Goal: Communication & Community: Answer question/provide support

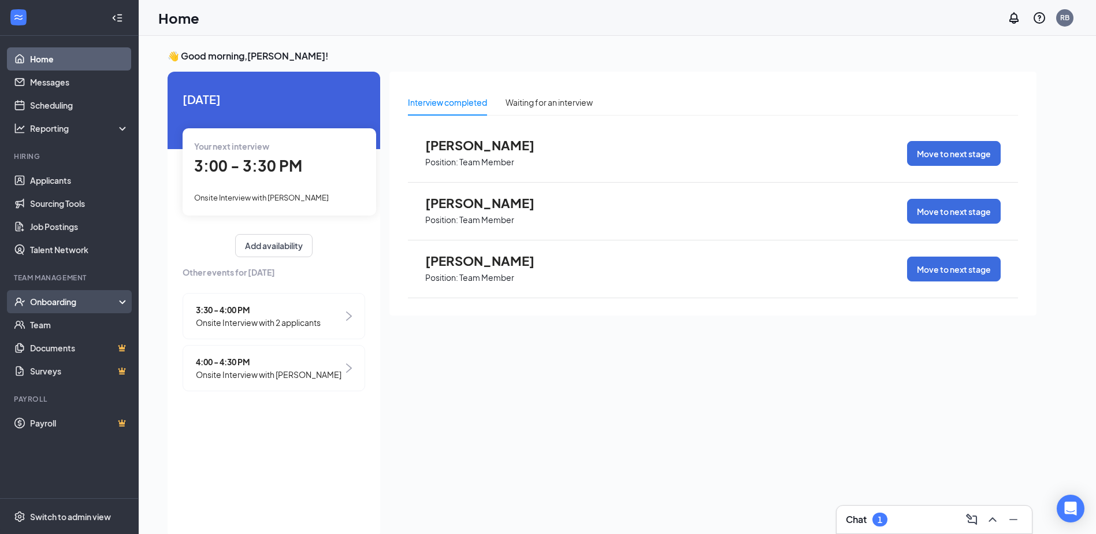
click at [42, 305] on div "Onboarding" at bounding box center [74, 302] width 89 height 12
click at [79, 300] on div "Onboarding" at bounding box center [74, 302] width 89 height 12
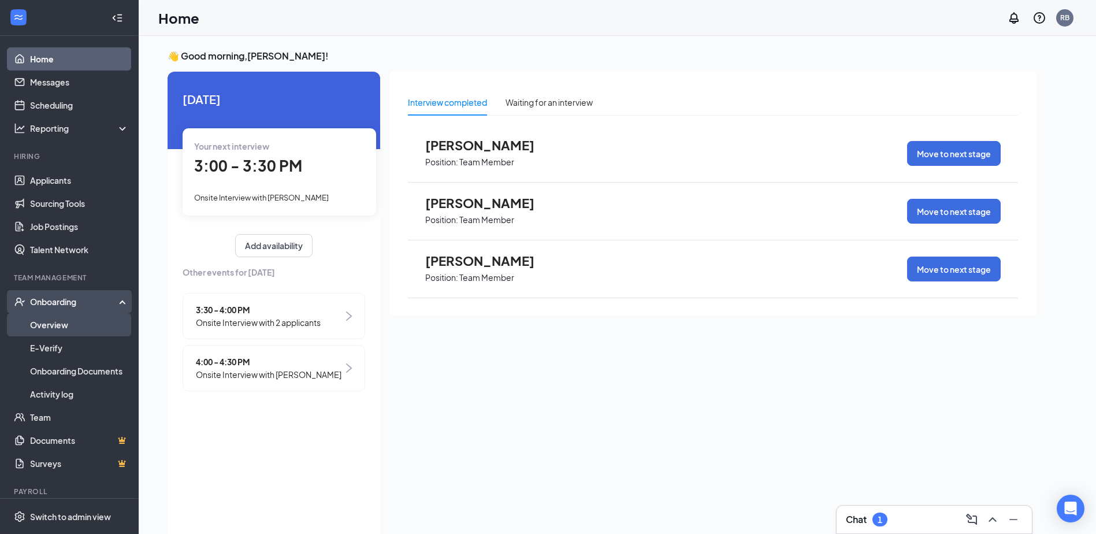
click at [63, 326] on link "Overview" at bounding box center [79, 324] width 99 height 23
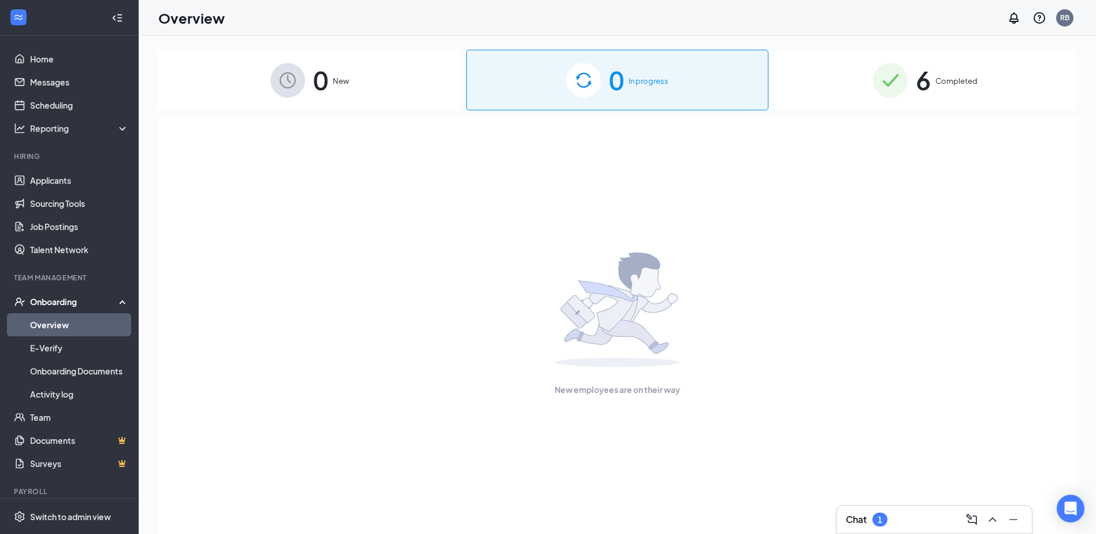
click at [899, 88] on img at bounding box center [890, 80] width 35 height 35
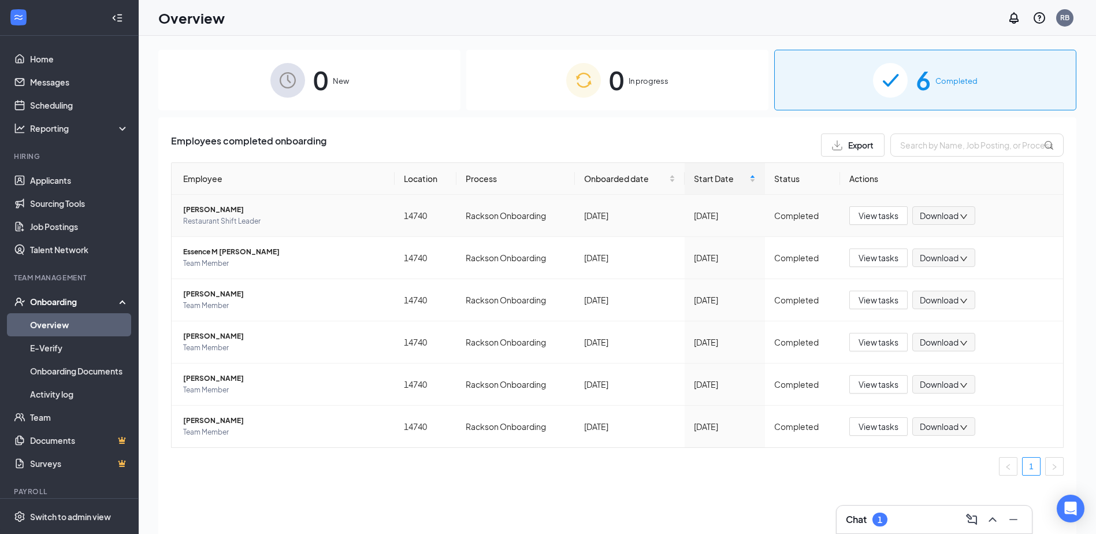
click at [222, 210] on span "[PERSON_NAME]" at bounding box center [284, 210] width 202 height 12
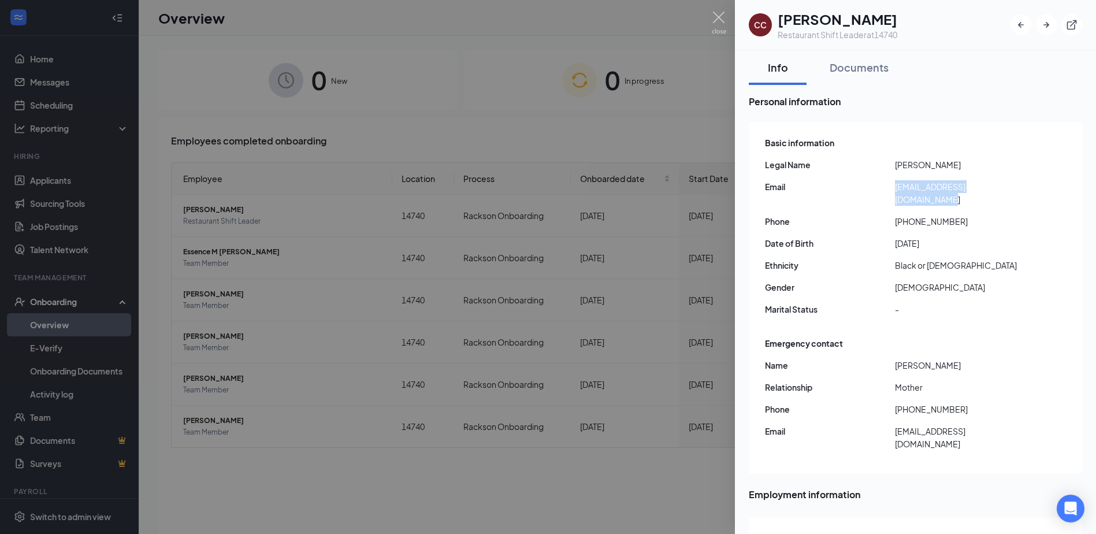
drag, startPoint x: 1014, startPoint y: 185, endPoint x: 893, endPoint y: 191, distance: 121.5
click at [893, 191] on div "Email [EMAIL_ADDRESS][DOMAIN_NAME]" at bounding box center [916, 192] width 303 height 25
drag, startPoint x: 893, startPoint y: 191, endPoint x: 908, endPoint y: 187, distance: 15.7
copy div "[EMAIL_ADDRESS][DOMAIN_NAME]"
click at [383, 72] on div at bounding box center [548, 267] width 1096 height 534
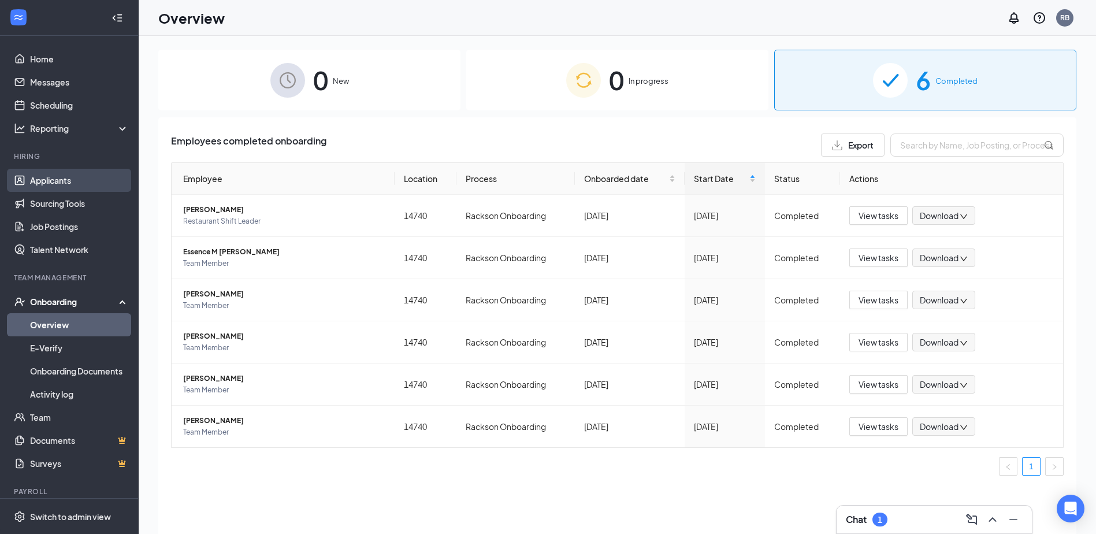
click at [46, 170] on link "Applicants" at bounding box center [79, 180] width 99 height 23
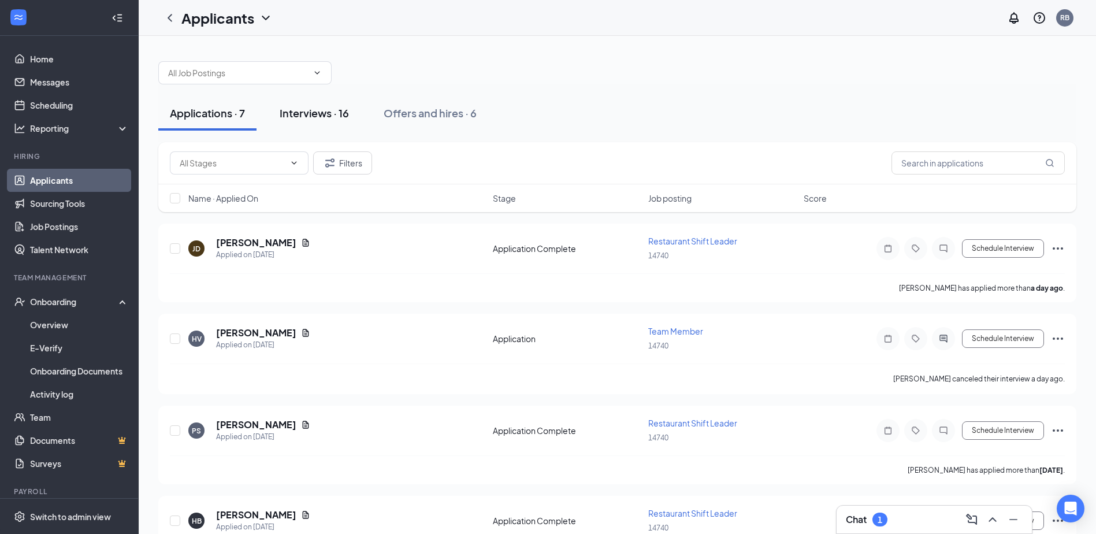
click at [312, 107] on div "Interviews · 16" at bounding box center [314, 113] width 69 height 14
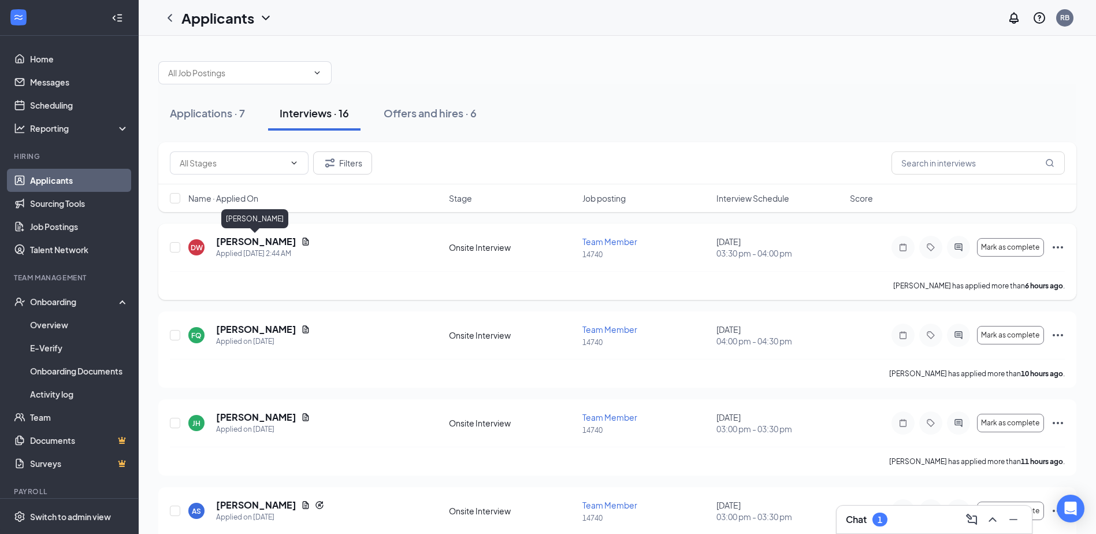
click at [244, 241] on h5 "[PERSON_NAME]" at bounding box center [256, 241] width 80 height 13
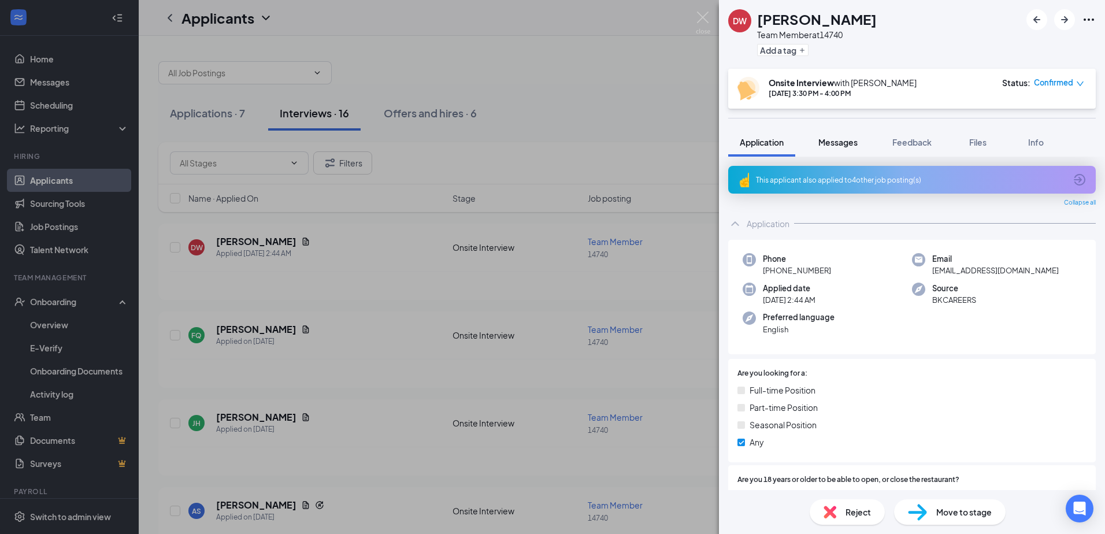
click at [841, 146] on span "Messages" at bounding box center [837, 142] width 39 height 10
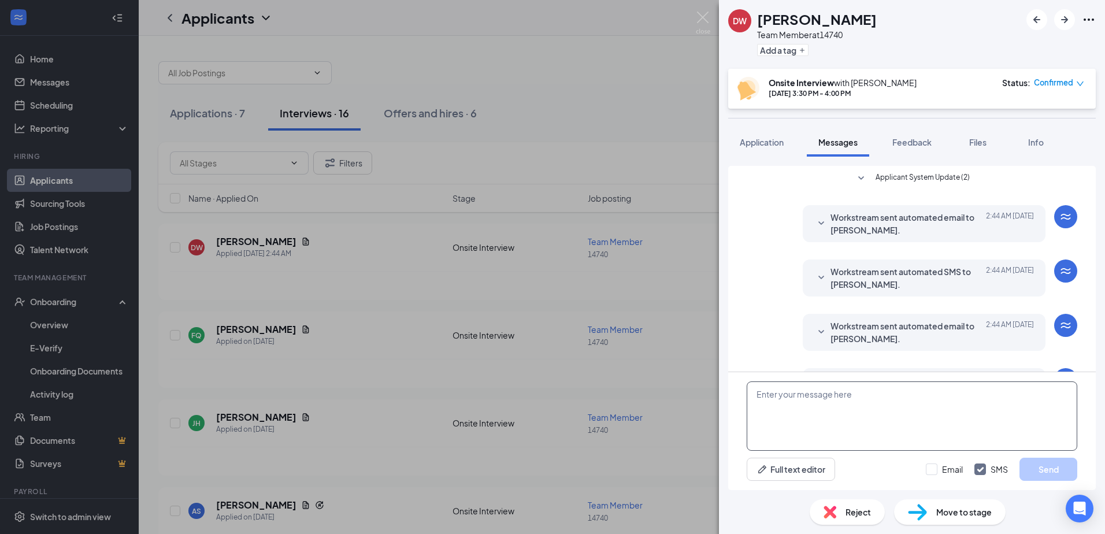
click at [775, 397] on textarea at bounding box center [912, 415] width 331 height 69
drag, startPoint x: 771, startPoint y: 409, endPoint x: 828, endPoint y: 395, distance: 58.2
click at [787, 408] on textarea "sorry for the in convience all interiews are cancel till further notice thanks …" at bounding box center [912, 415] width 331 height 69
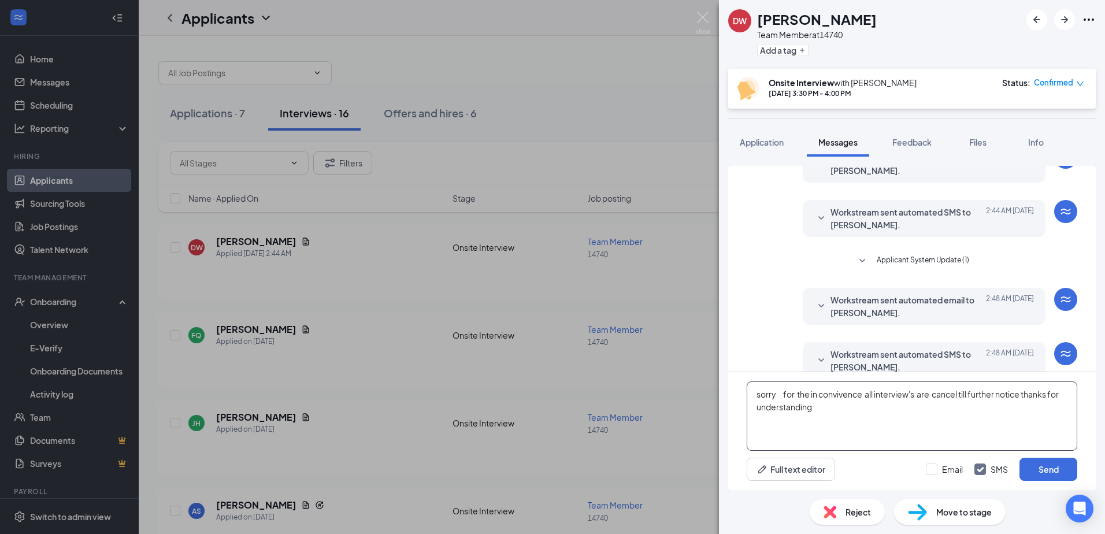
scroll to position [187, 0]
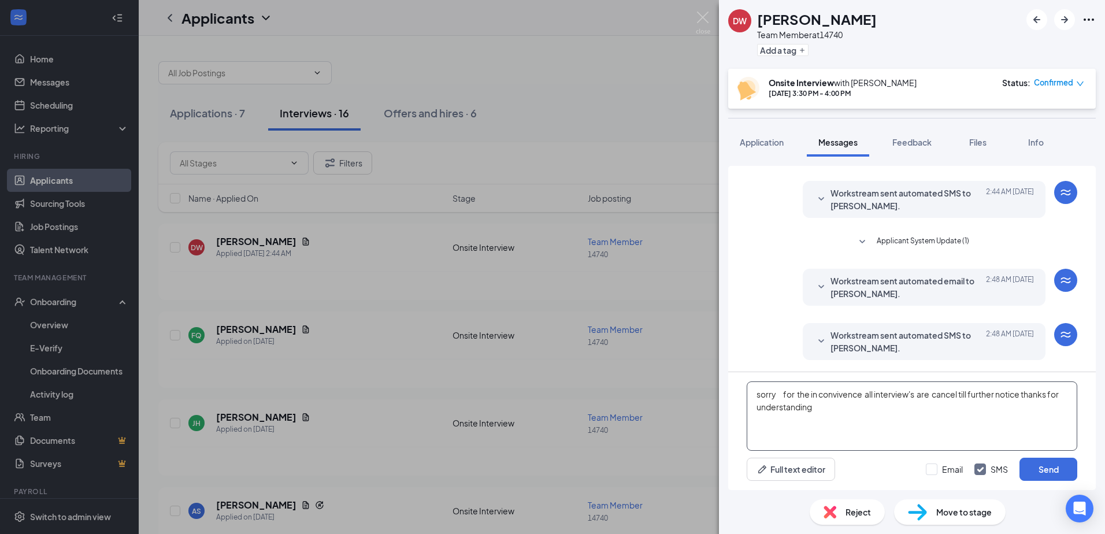
drag, startPoint x: 781, startPoint y: 415, endPoint x: 766, endPoint y: 429, distance: 20.4
click at [766, 429] on textarea "sorry for the in convivence all interview's are cancel till further notice than…" at bounding box center [912, 415] width 331 height 69
type textarea "sorry for the in convivence all interview's are cancel till further notice than…"
click at [936, 465] on input "Email" at bounding box center [944, 469] width 37 height 12
checkbox input "true"
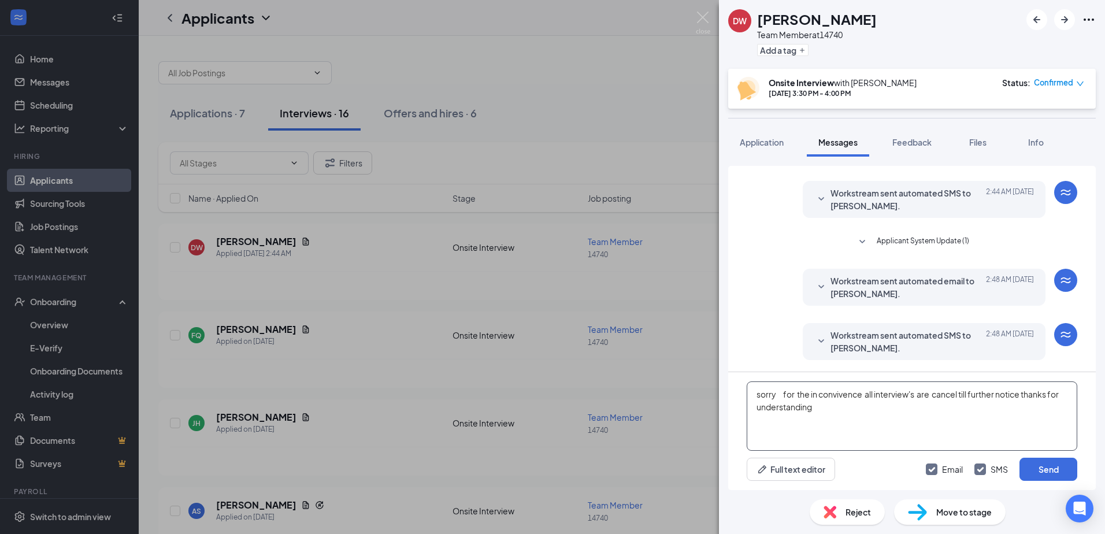
drag, startPoint x: 863, startPoint y: 426, endPoint x: 749, endPoint y: 396, distance: 117.9
click at [749, 396] on textarea "sorry for the in convivence all interview's are cancel till further notice than…" at bounding box center [912, 415] width 331 height 69
click at [1057, 472] on button "Send" at bounding box center [1048, 469] width 58 height 23
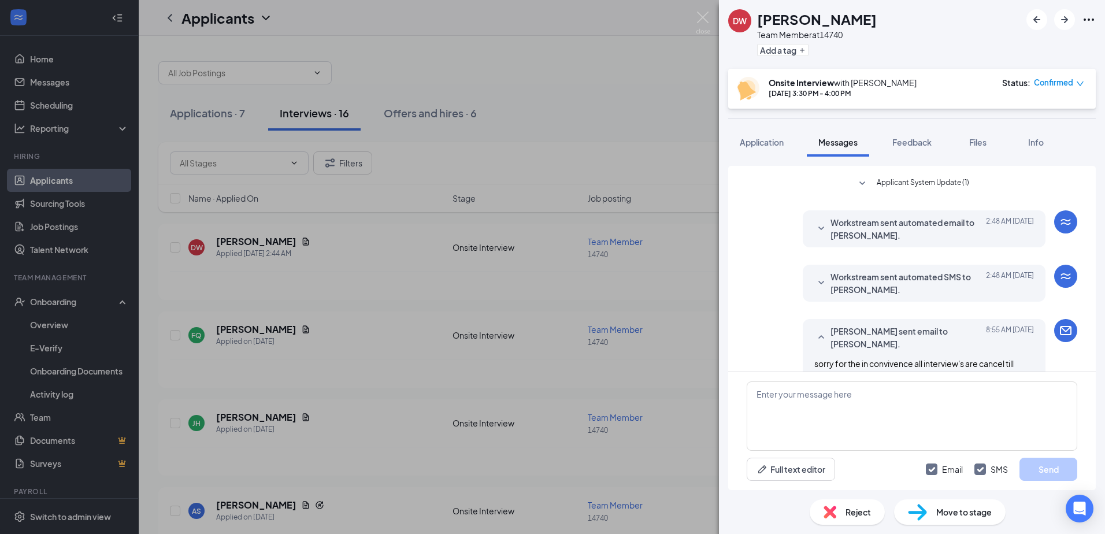
scroll to position [338, 0]
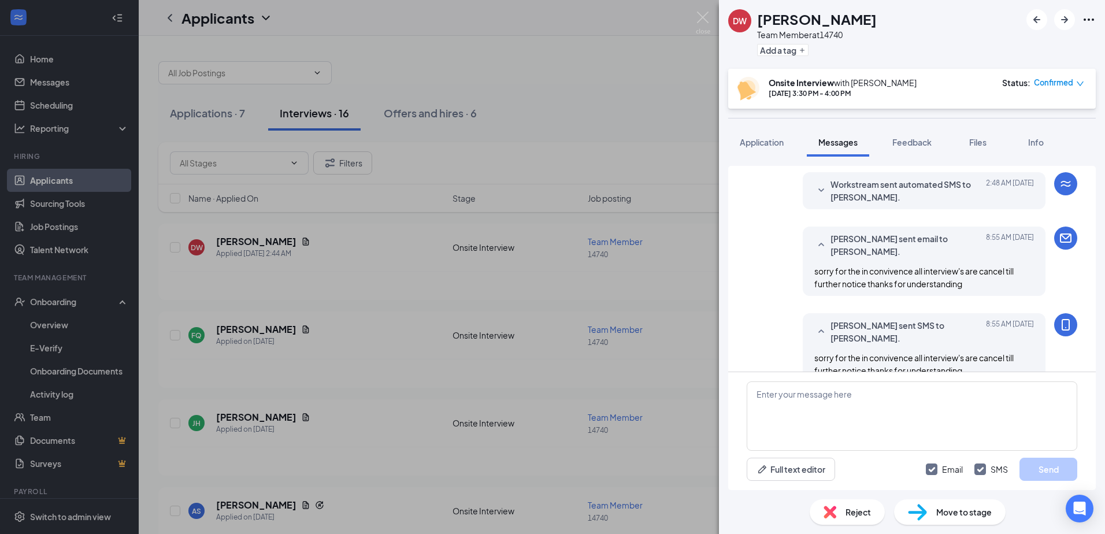
click at [222, 273] on div "DW [PERSON_NAME] Team Member at 14740 Add a tag Onsite Interview with [PERSON_N…" at bounding box center [552, 267] width 1105 height 534
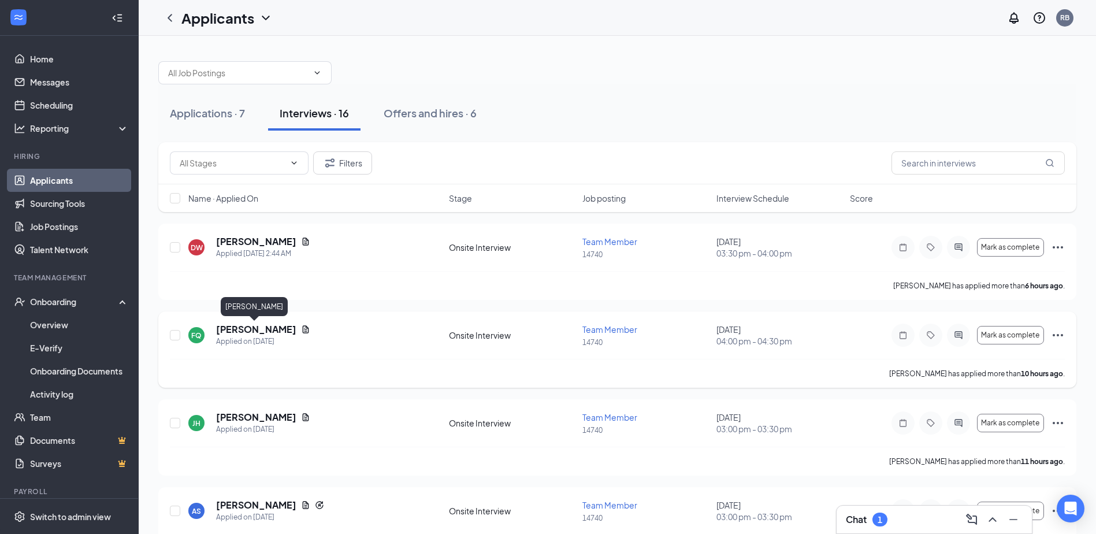
click at [238, 332] on h5 "[PERSON_NAME]" at bounding box center [256, 329] width 80 height 13
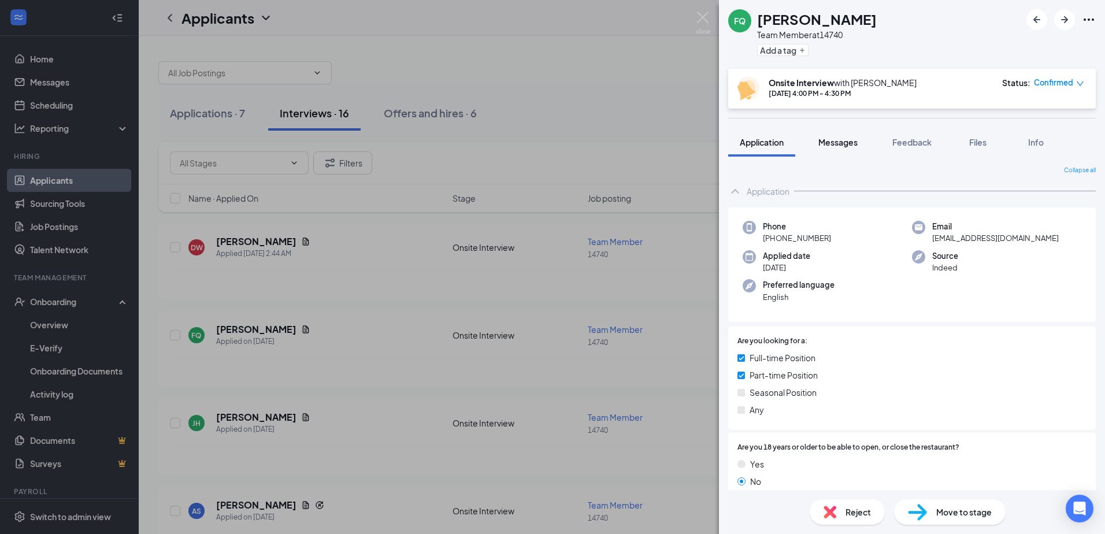
drag, startPoint x: 830, startPoint y: 138, endPoint x: 832, endPoint y: 148, distance: 10.5
click at [830, 138] on span "Messages" at bounding box center [837, 142] width 39 height 10
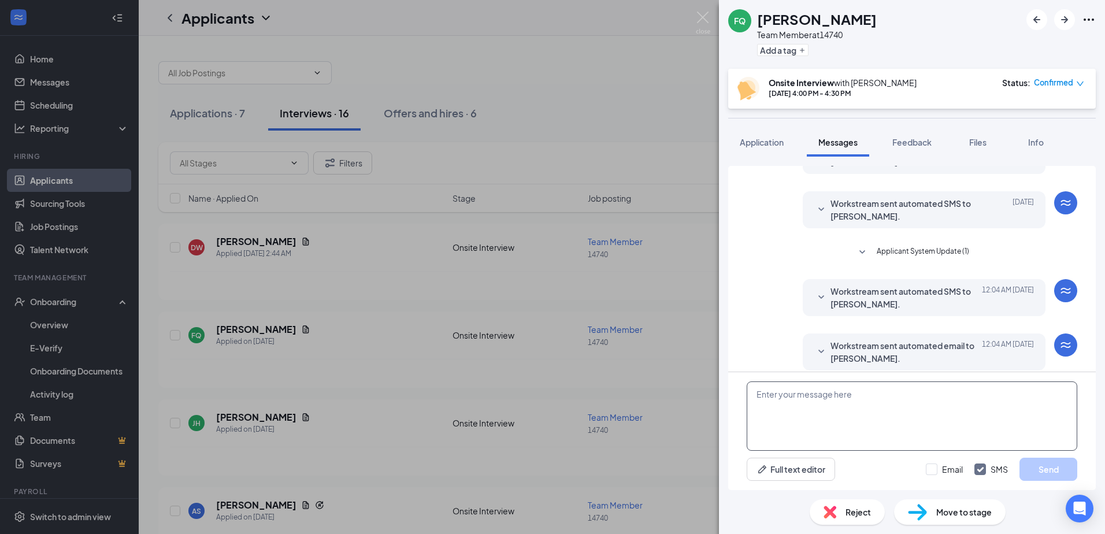
scroll to position [333, 0]
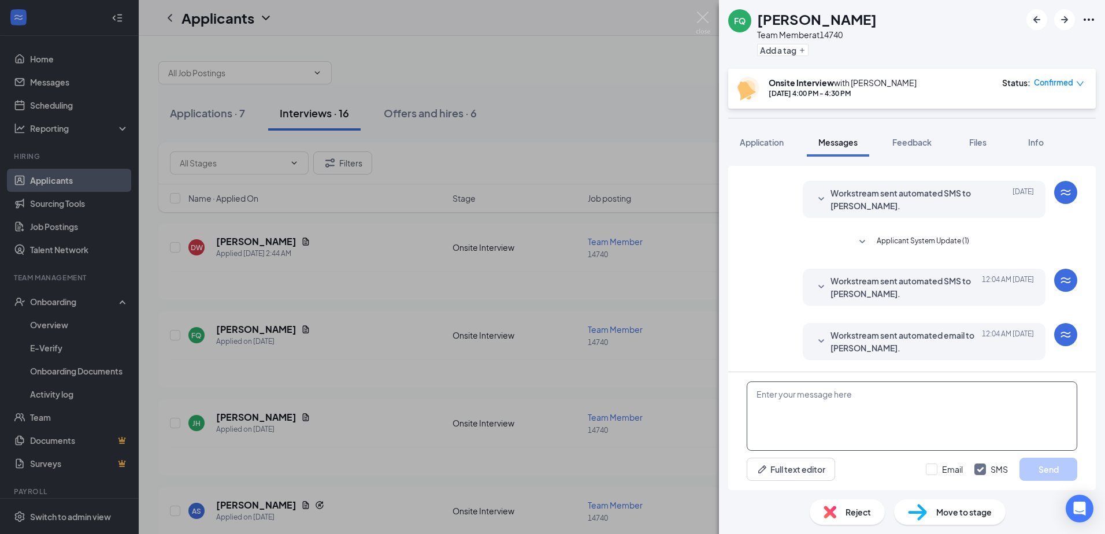
paste textarea "sorry for the in convivence all interview's are cancel till further notice than…"
type textarea "sorry for the in convivence all interview's are cancel till further notice than…"
click at [936, 467] on input "Email" at bounding box center [944, 469] width 37 height 12
checkbox input "true"
click at [1062, 469] on button "Send" at bounding box center [1048, 469] width 58 height 23
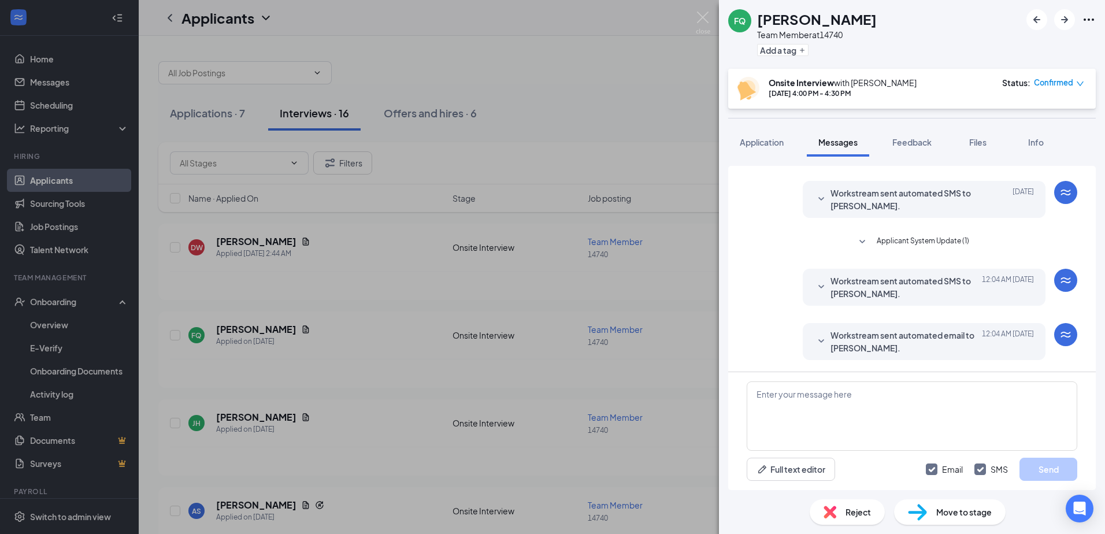
click at [290, 287] on div "FQ [PERSON_NAME] Team Member at 14740 Add a tag Onsite Interview with [PERSON_N…" at bounding box center [552, 267] width 1105 height 534
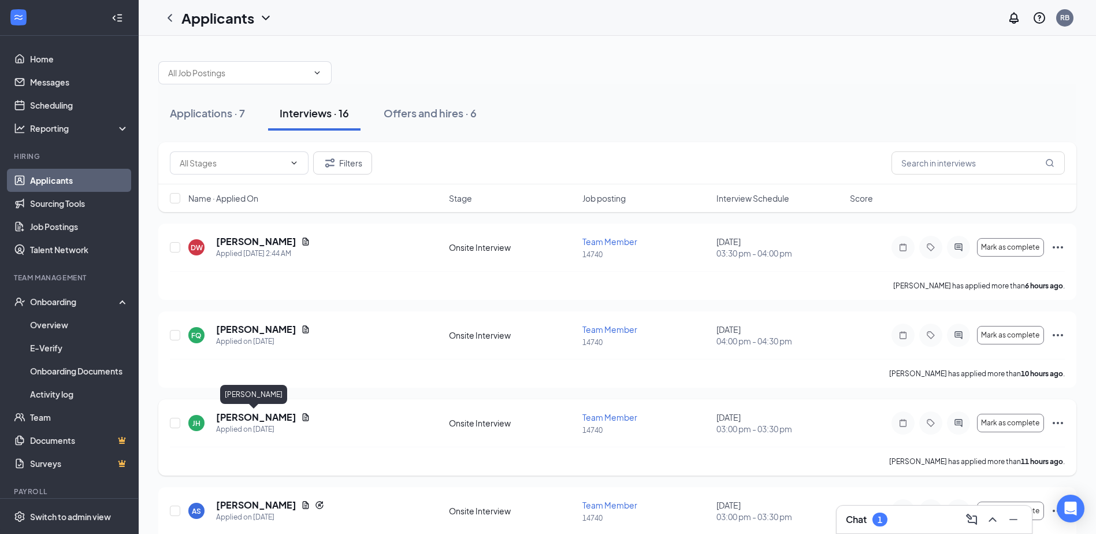
click at [262, 411] on h5 "[PERSON_NAME]" at bounding box center [256, 417] width 80 height 13
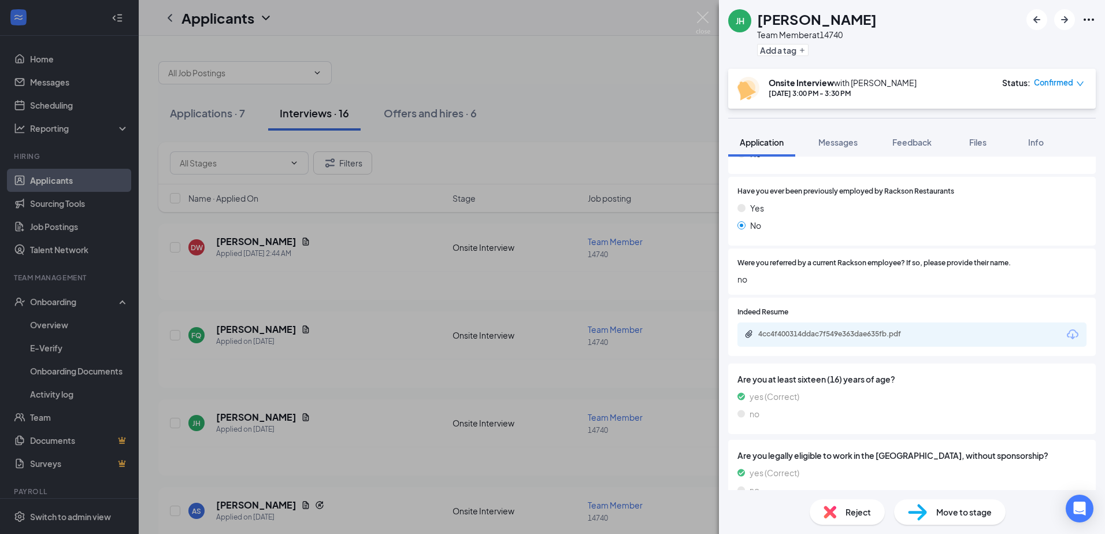
scroll to position [405, 0]
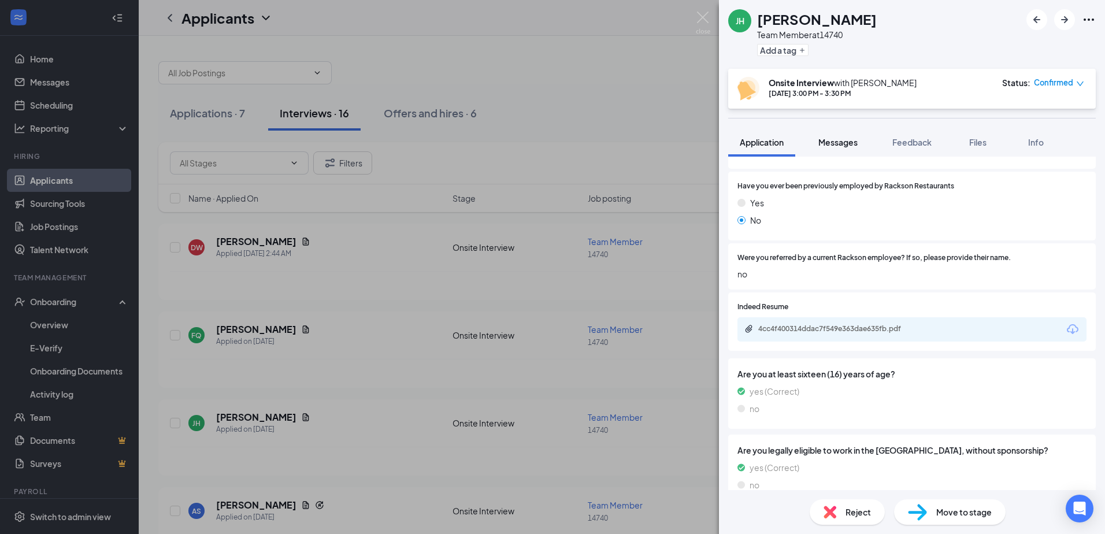
click at [841, 143] on span "Messages" at bounding box center [837, 142] width 39 height 10
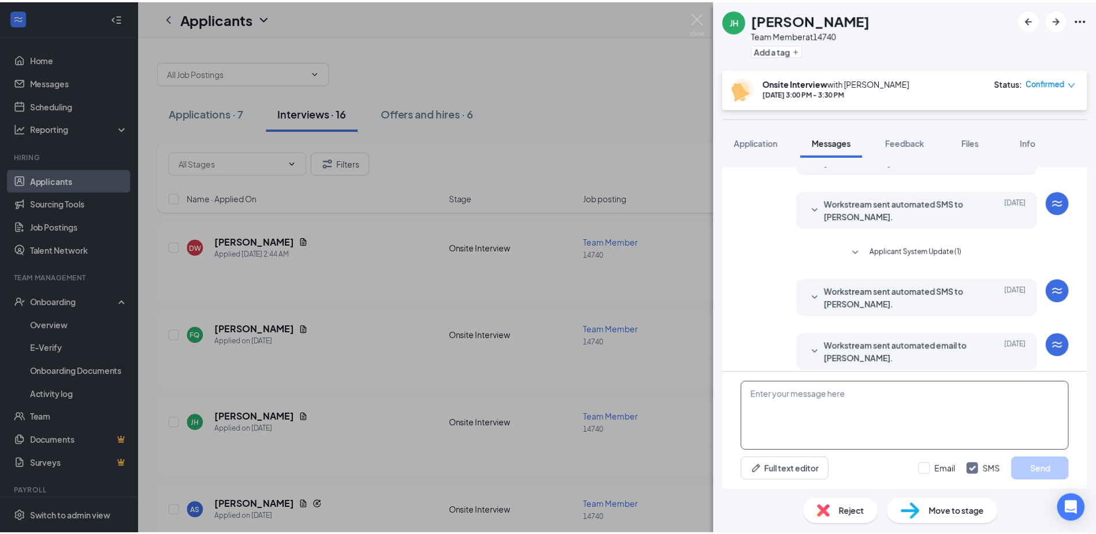
scroll to position [187, 0]
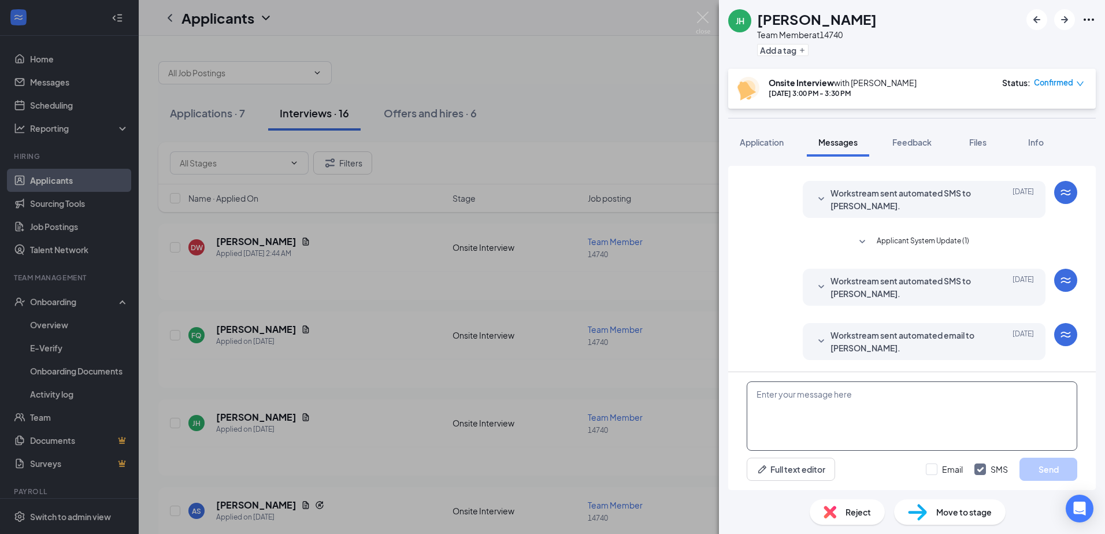
paste textarea "sorry for the in convivence all interview's are cancel till further notice than…"
type textarea "sorry for the in convivence all interview's are cancel till further notice than…"
click at [934, 469] on input "Email" at bounding box center [944, 469] width 37 height 12
checkbox input "true"
click at [1030, 467] on button "Send" at bounding box center [1048, 469] width 58 height 23
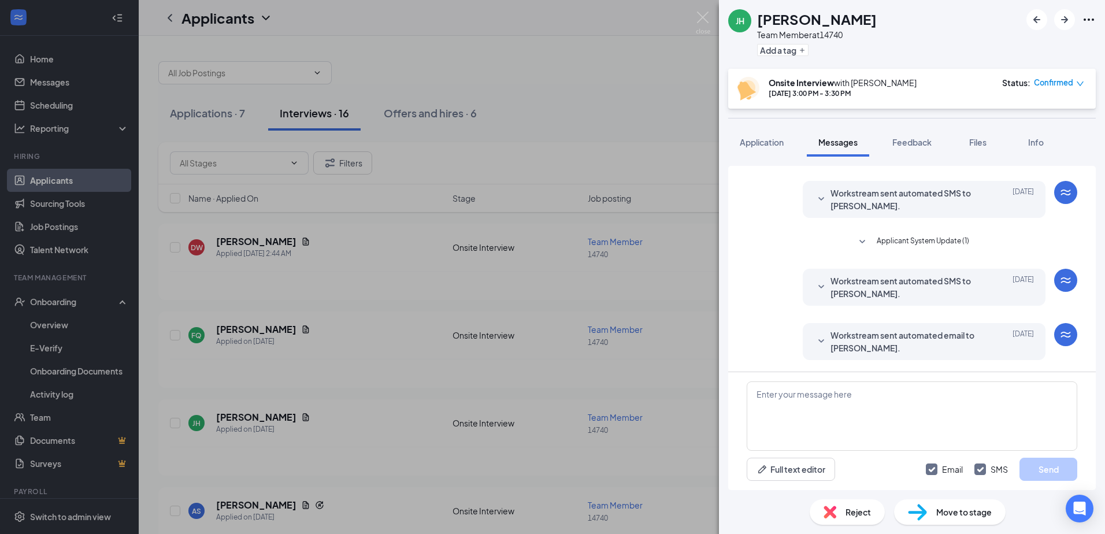
click at [265, 356] on div "[PERSON_NAME] Team Member at 14740 Add a tag Onsite Interview with [PERSON_NAME…" at bounding box center [552, 267] width 1105 height 534
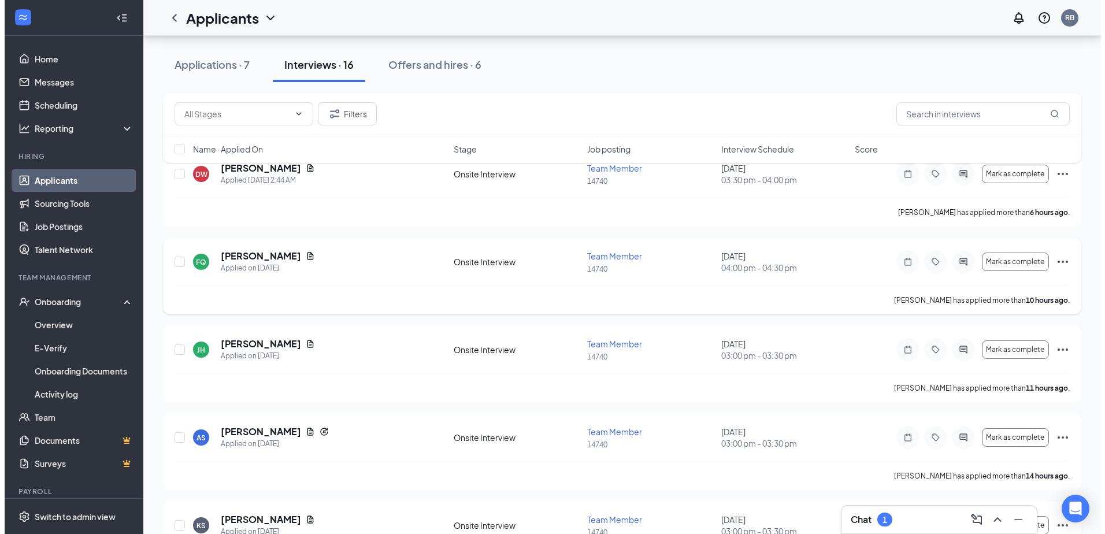
scroll to position [173, 0]
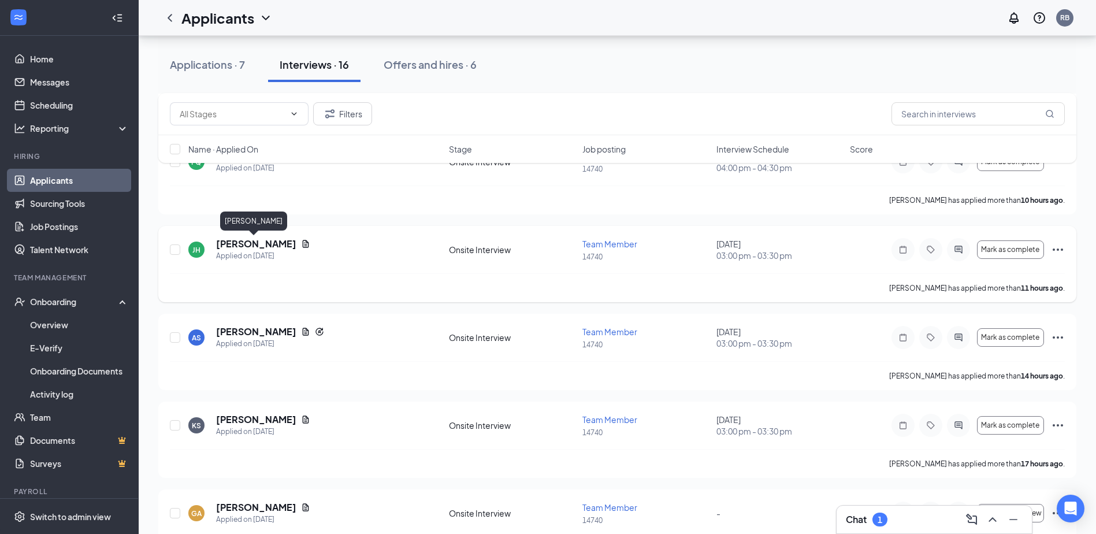
click at [253, 236] on div "[PERSON_NAME] Applied on [DATE] Onsite Interview Team Member 14740 [DATE] 03:00…" at bounding box center [617, 264] width 918 height 76
click at [268, 331] on h5 "[PERSON_NAME]" at bounding box center [256, 331] width 80 height 13
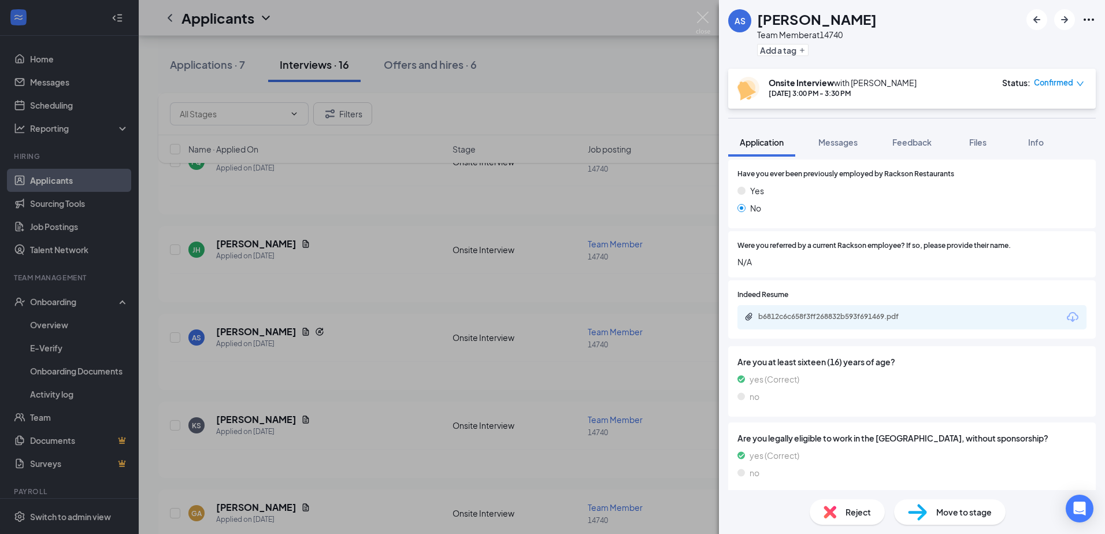
scroll to position [455, 0]
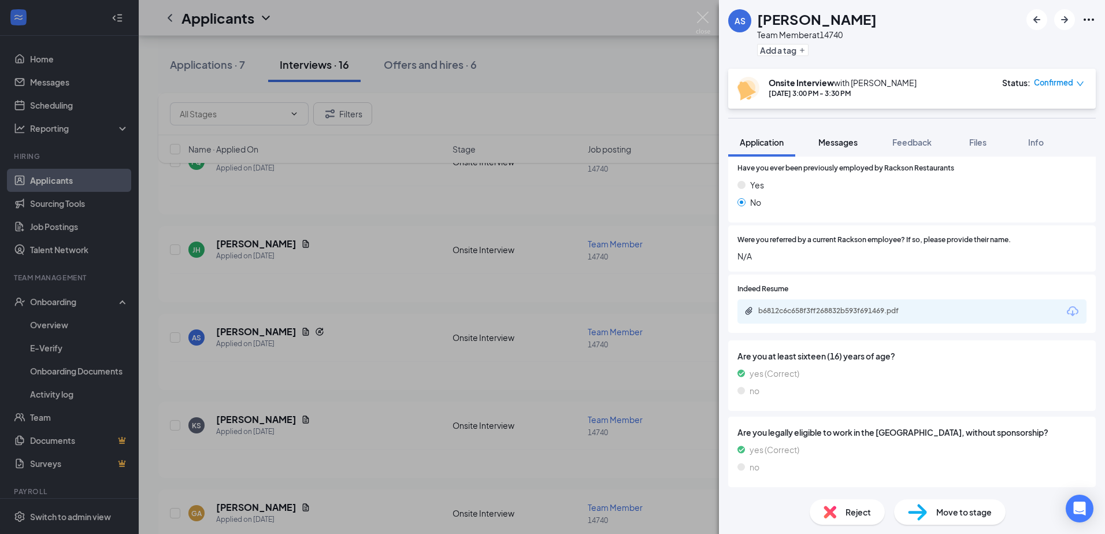
click at [858, 135] on button "Messages" at bounding box center [838, 142] width 62 height 29
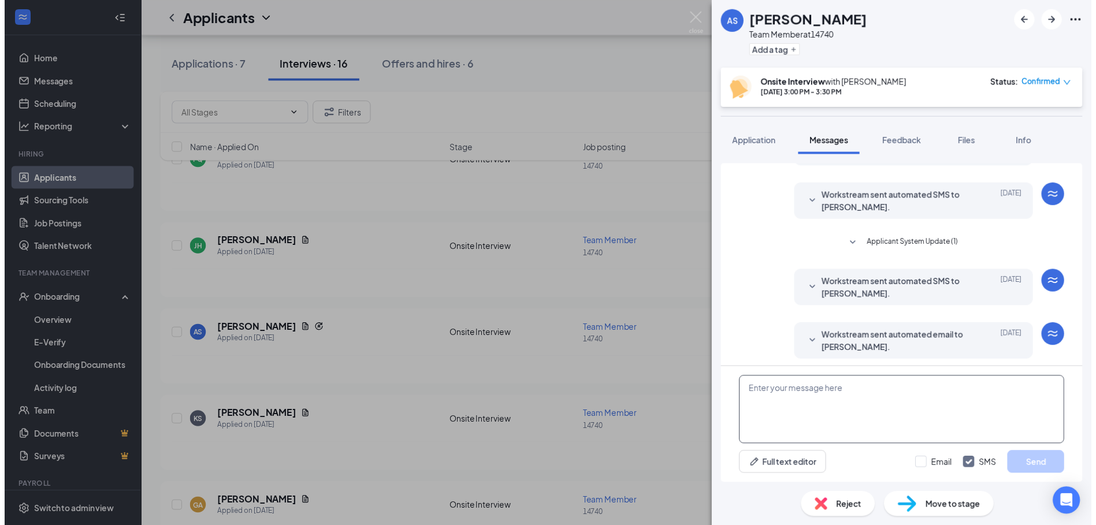
scroll to position [187, 0]
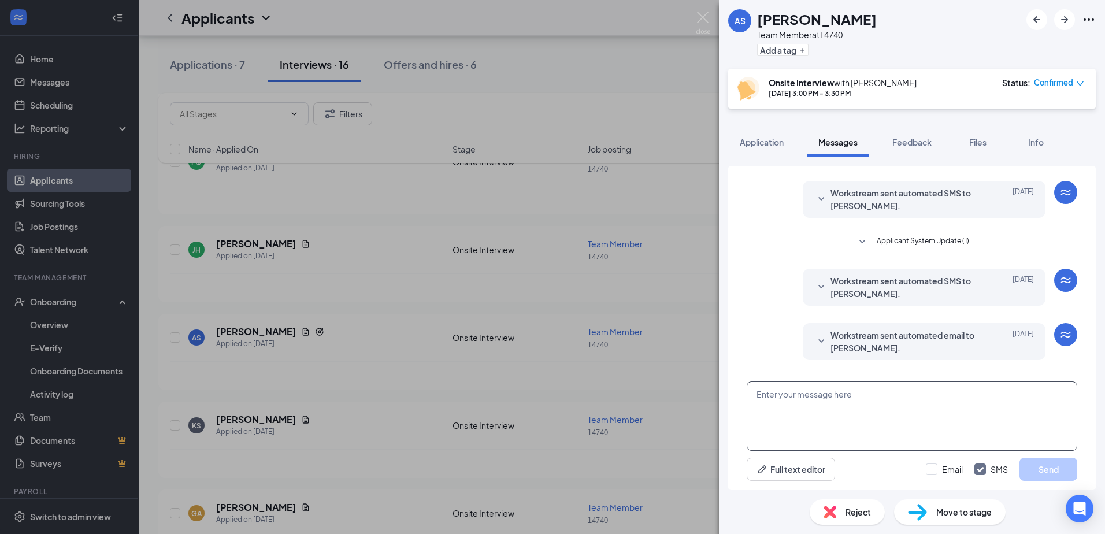
paste textarea "sorry for the in convivence all interview's are cancel till further notice than…"
type textarea "sorry for the in convivence all interview's are cancel till further notice than…"
click at [940, 470] on input "Email" at bounding box center [944, 469] width 37 height 12
checkbox input "true"
click at [1054, 469] on button "Send" at bounding box center [1048, 469] width 58 height 23
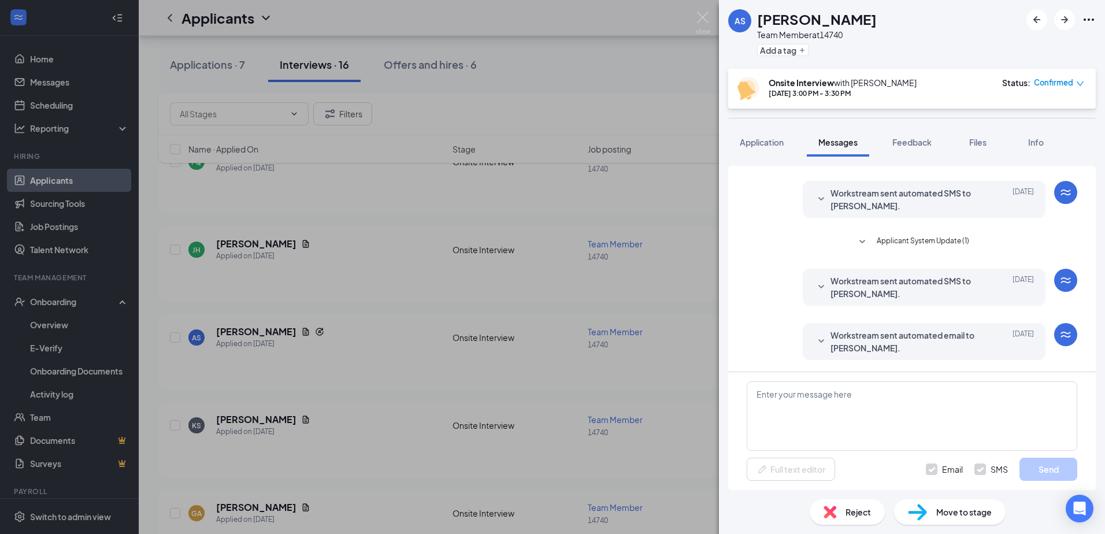
click at [329, 342] on div "AS [PERSON_NAME] Team Member at 14740 Add a tag Onsite Interview with [PERSON_N…" at bounding box center [552, 267] width 1105 height 534
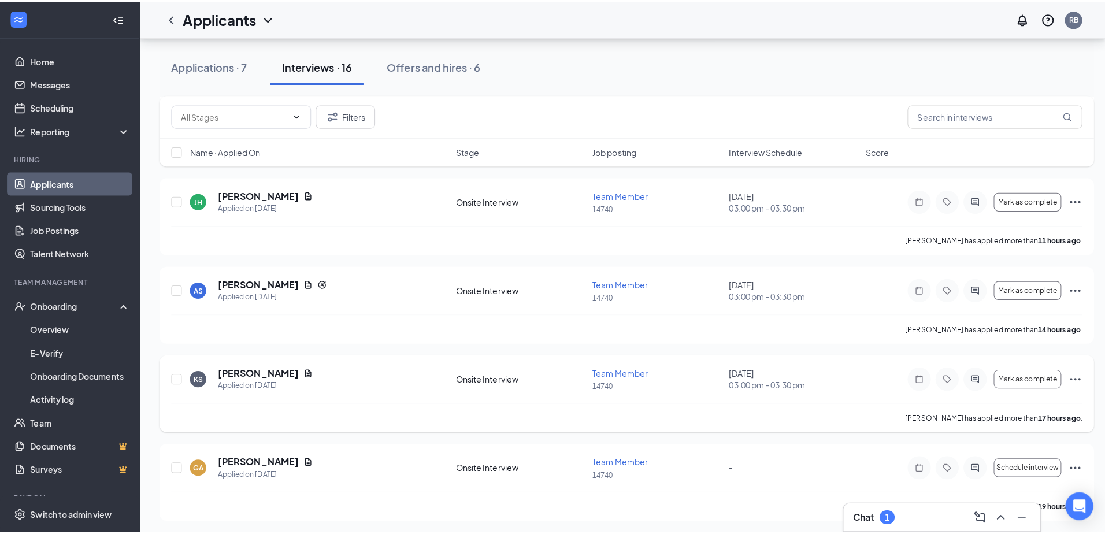
scroll to position [289, 0]
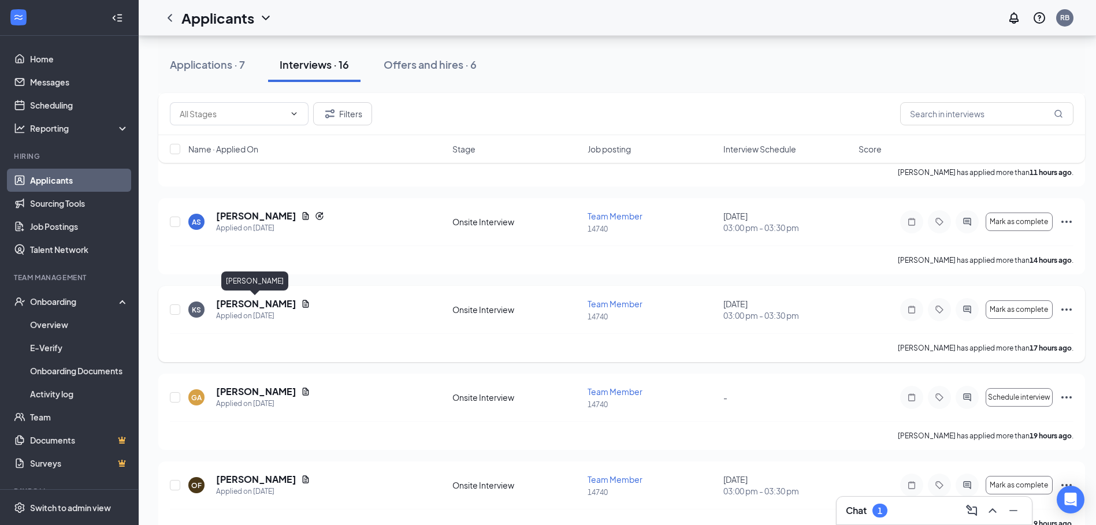
click at [246, 305] on h5 "[PERSON_NAME]" at bounding box center [256, 304] width 80 height 13
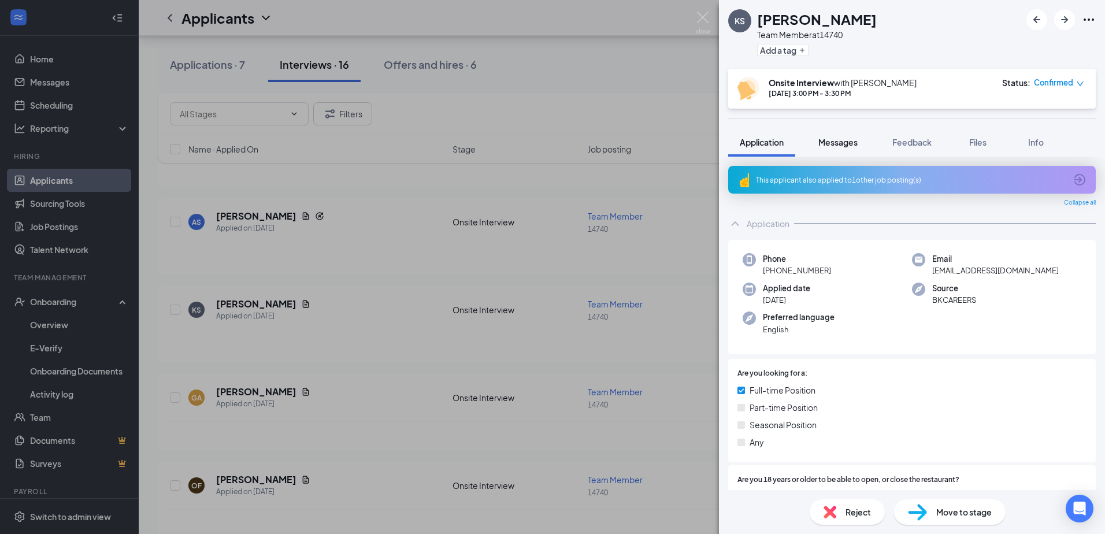
click at [844, 130] on button "Messages" at bounding box center [838, 142] width 62 height 29
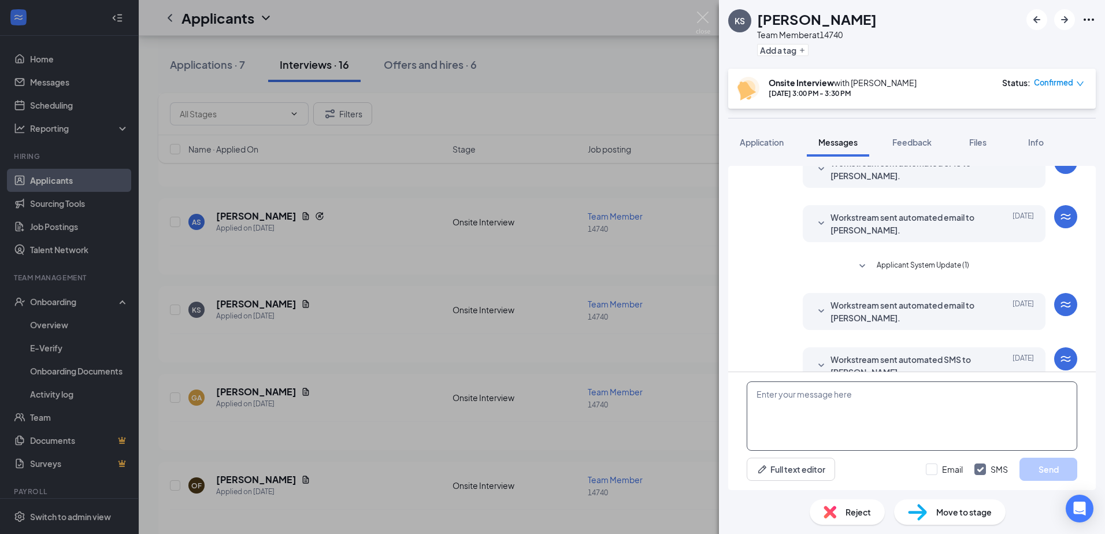
scroll to position [221, 0]
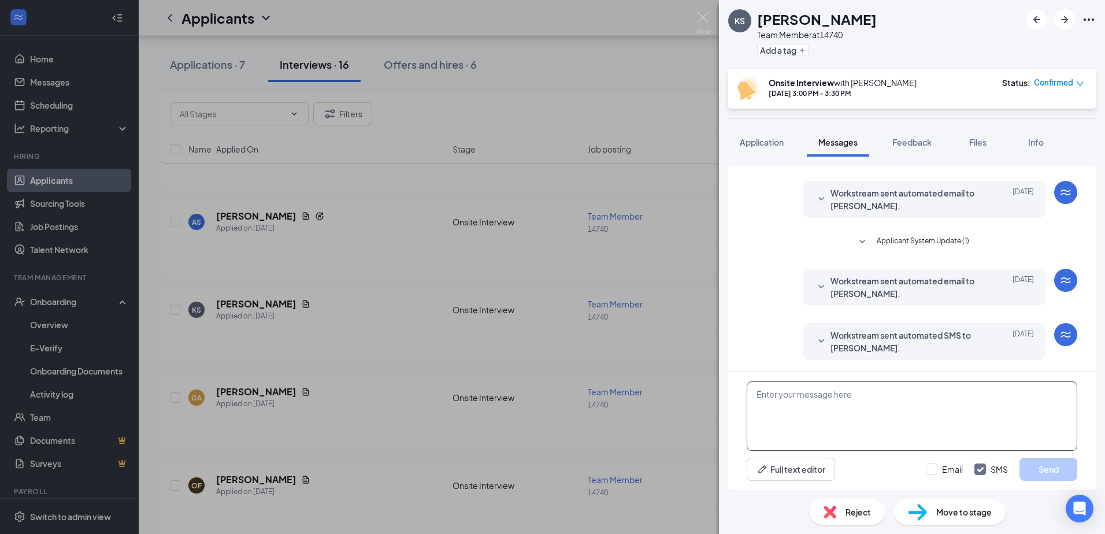
paste textarea "sorry for the in convivence all interview's are cancel till further notice than…"
type textarea "sorry for the in convivence all interview's are cancel till further notice than…"
click at [937, 468] on input "Email" at bounding box center [944, 469] width 37 height 12
checkbox input "true"
click at [1048, 469] on button "Send" at bounding box center [1048, 469] width 58 height 23
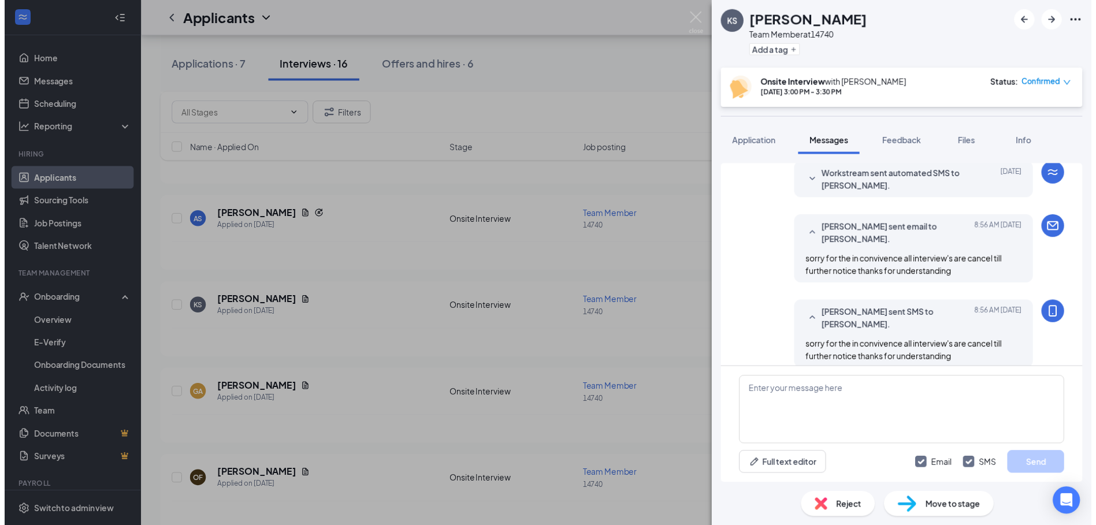
scroll to position [394, 0]
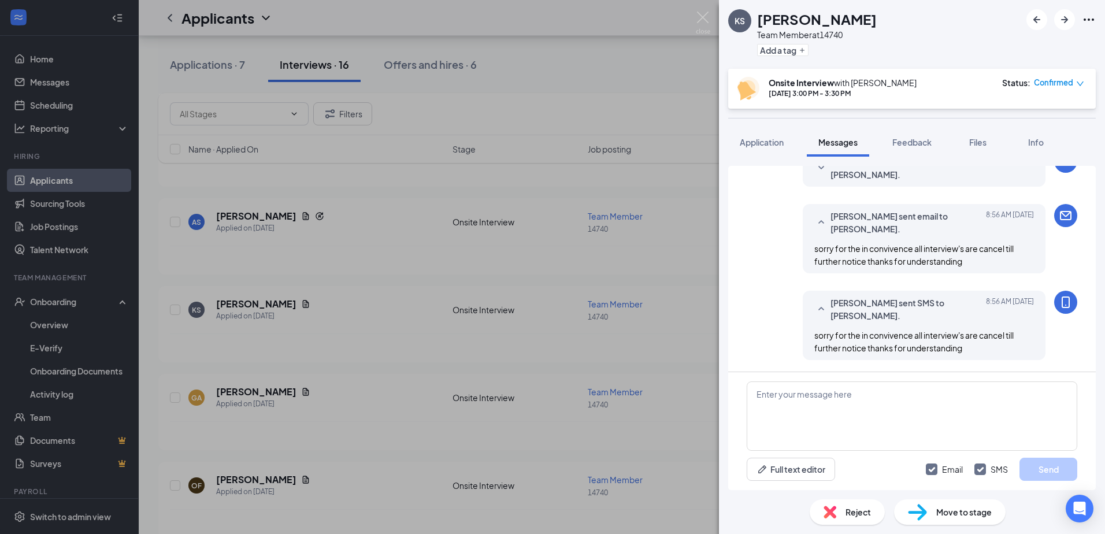
click at [342, 321] on div "KS [PERSON_NAME] Team Member at 14740 Add a tag Onsite Interview with [PERSON_N…" at bounding box center [552, 267] width 1105 height 534
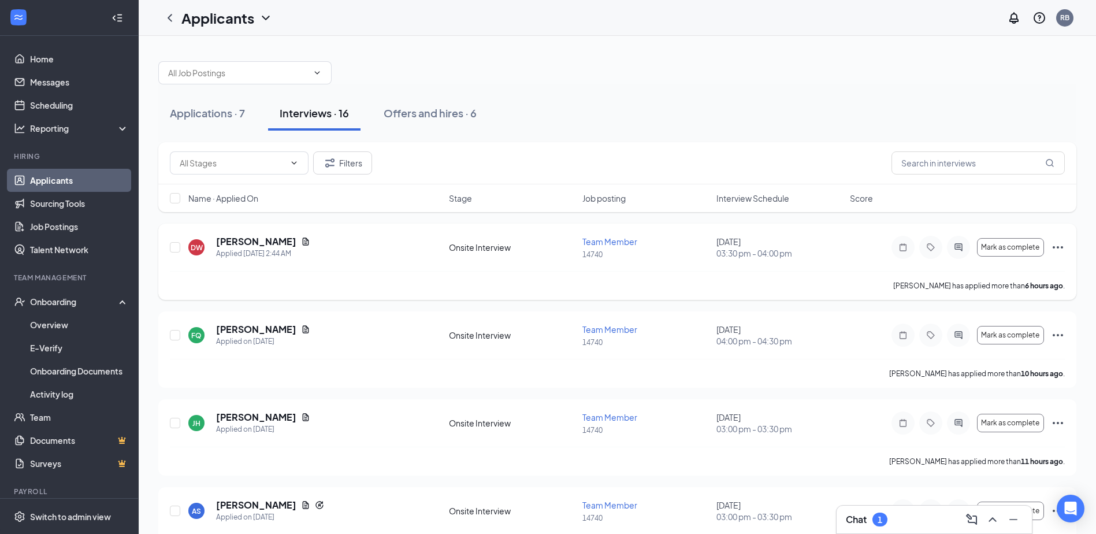
click at [165, 241] on div "DW [PERSON_NAME] Applied [DATE] 2:44 AM Onsite Interview Team Member 14740 [DAT…" at bounding box center [617, 262] width 918 height 76
click at [172, 205] on div "Name · Applied On Stage Job posting Interview Schedule Score" at bounding box center [617, 198] width 918 height 28
click at [173, 199] on input "checkbox" at bounding box center [175, 198] width 10 height 10
checkbox input "true"
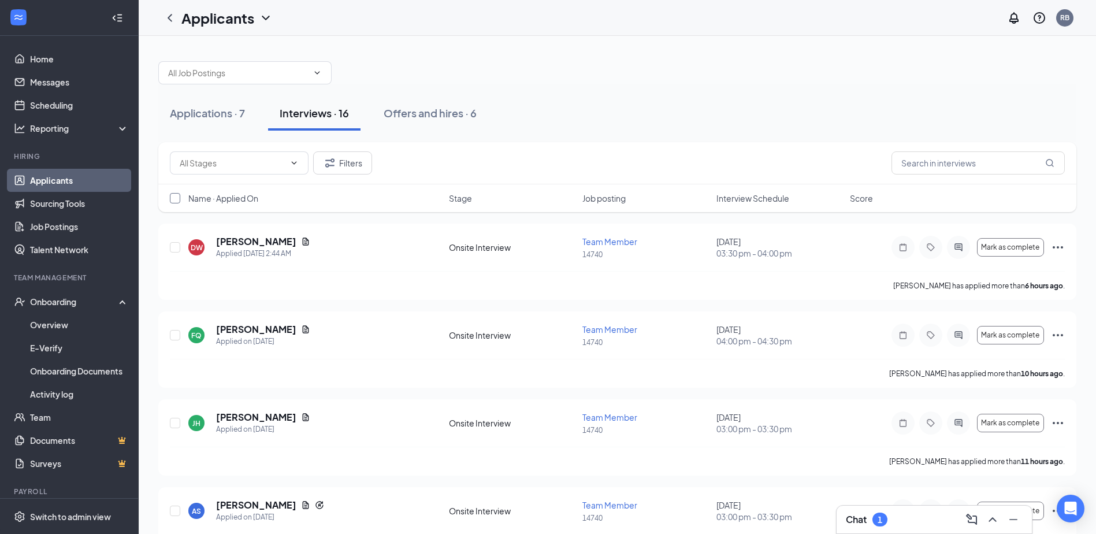
checkbox input "true"
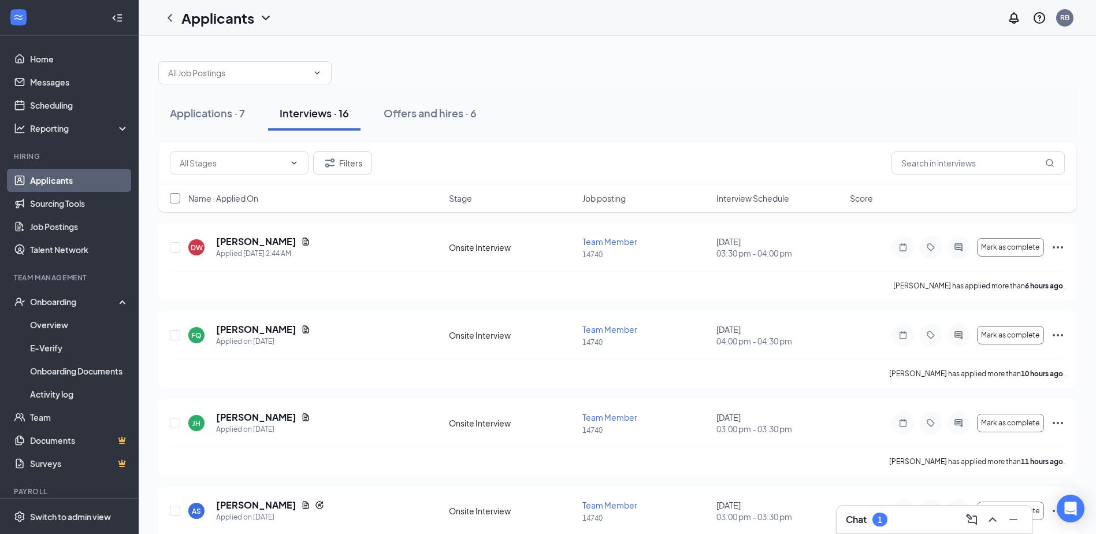
checkbox input "true"
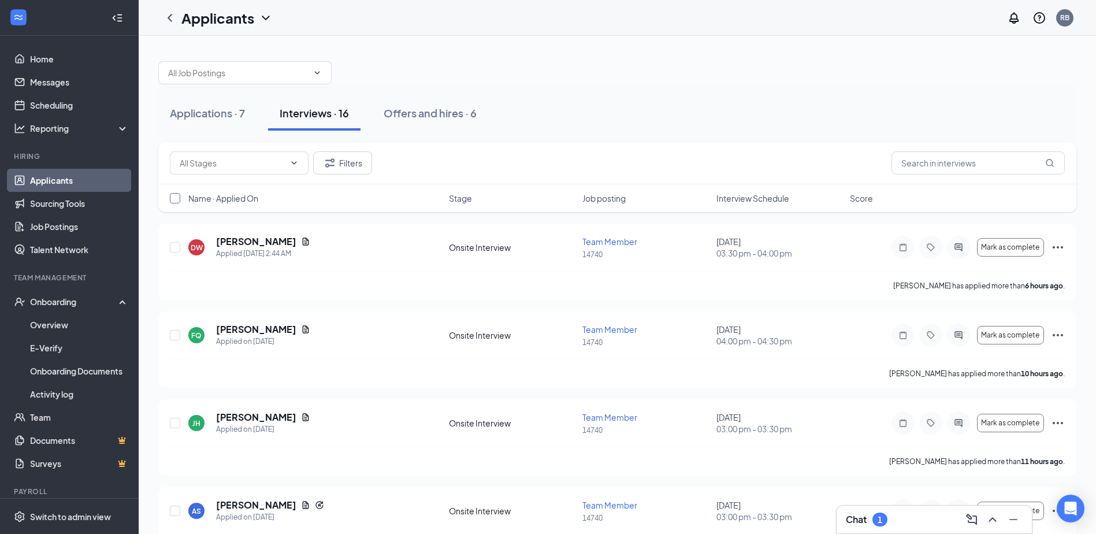
checkbox input "true"
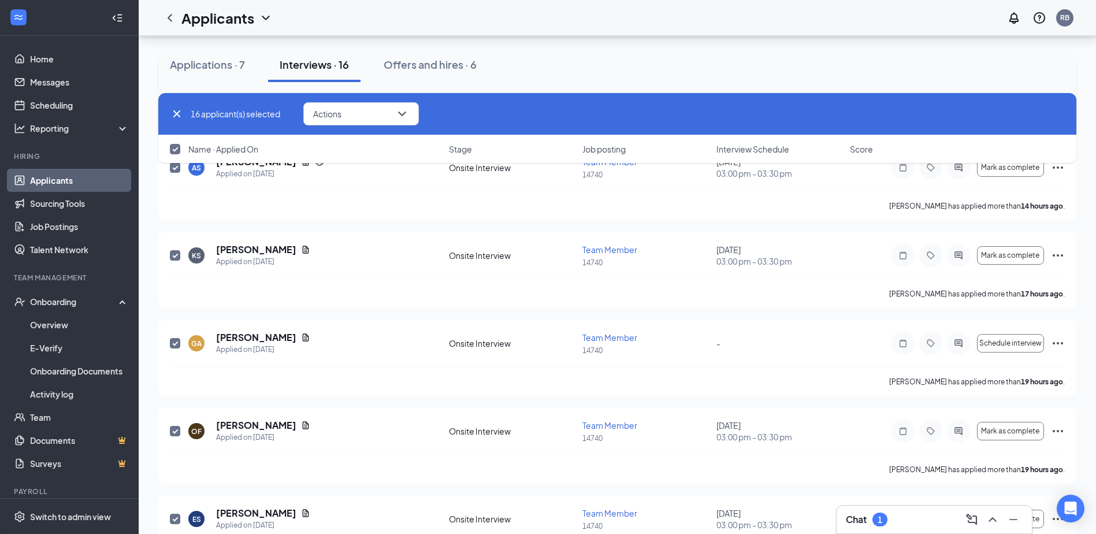
scroll to position [347, 0]
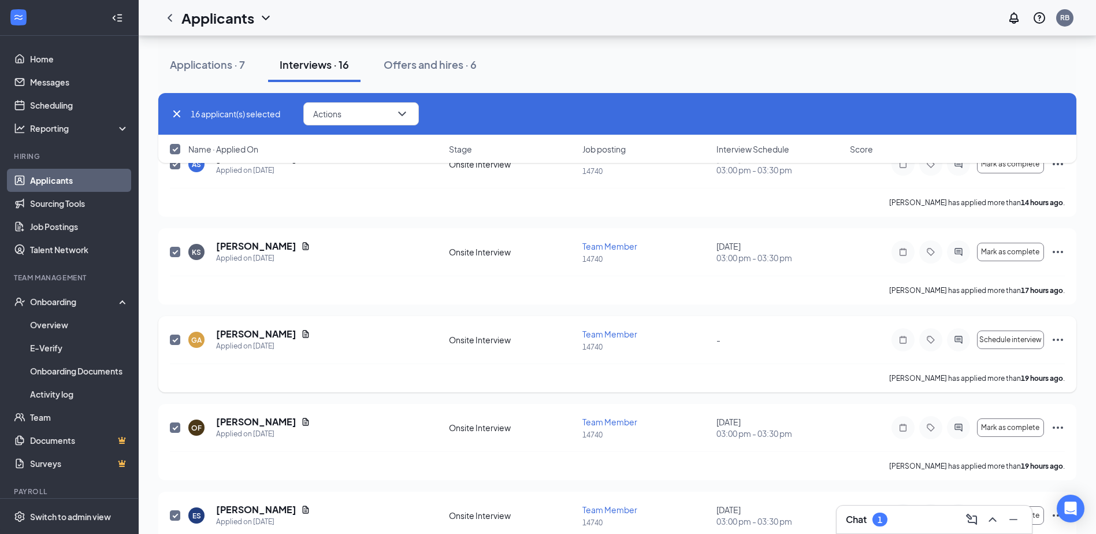
click at [174, 342] on input "checkbox" at bounding box center [175, 340] width 10 height 10
checkbox input "false"
click at [174, 426] on input "checkbox" at bounding box center [175, 427] width 10 height 10
checkbox input "false"
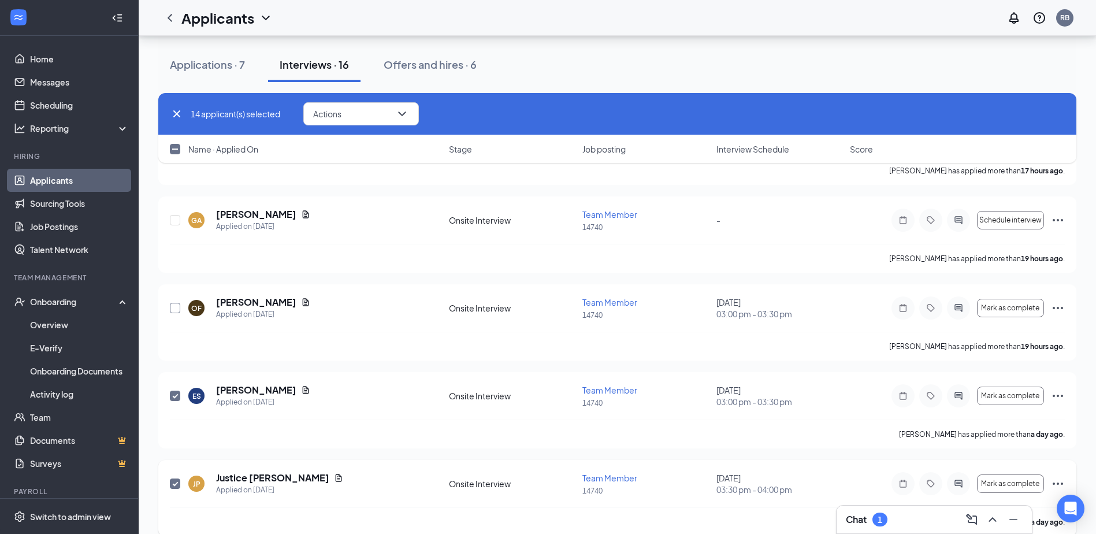
scroll to position [520, 0]
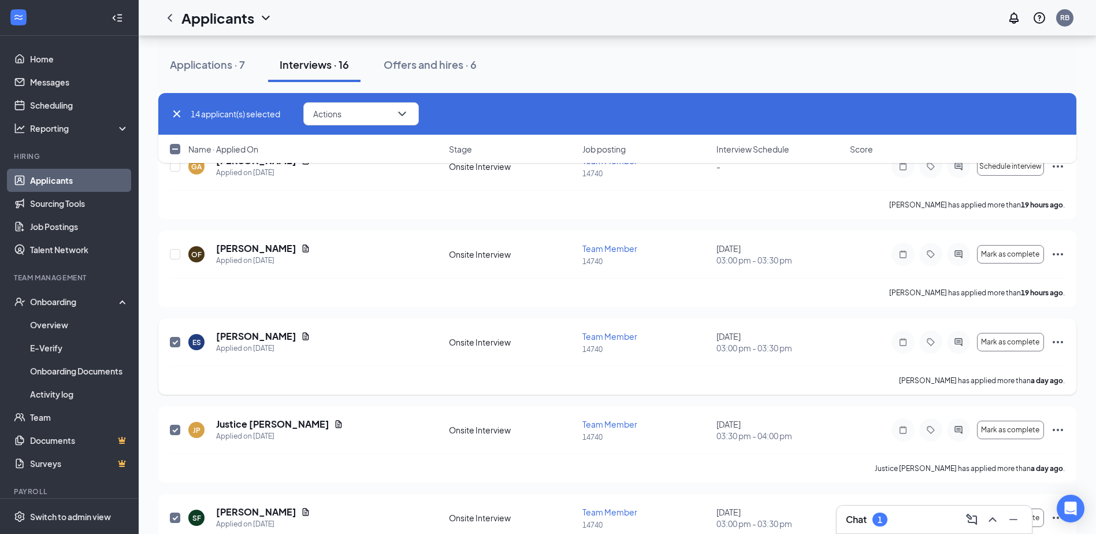
click at [181, 343] on div at bounding box center [176, 342] width 12 height 24
click at [173, 425] on span at bounding box center [175, 430] width 10 height 10
click at [173, 425] on input "checkbox" at bounding box center [175, 430] width 10 height 10
checkbox input "false"
click at [173, 344] on input "checkbox" at bounding box center [175, 342] width 10 height 10
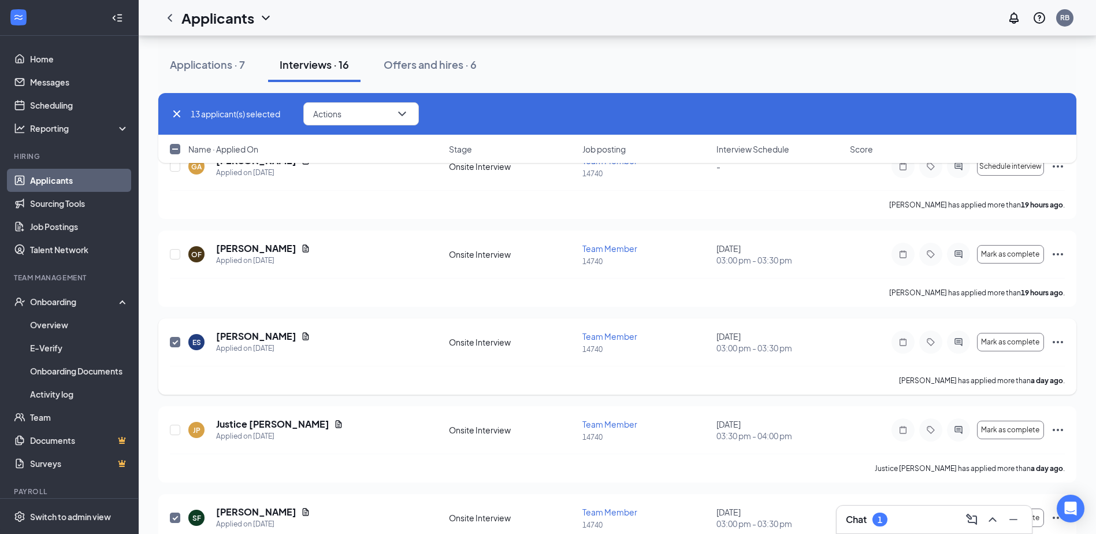
checkbox input "false"
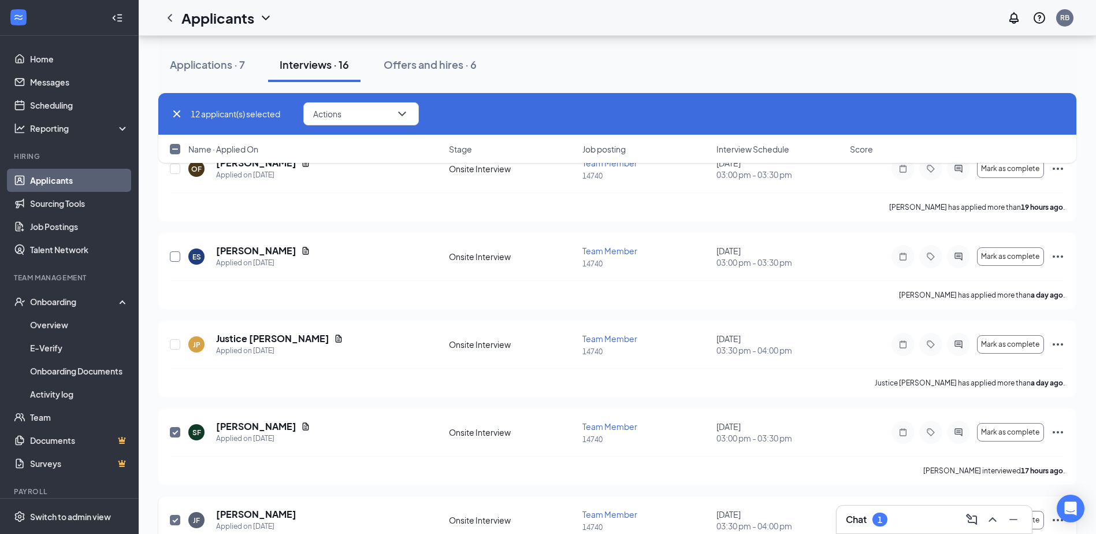
scroll to position [693, 0]
click at [168, 356] on div "SF [PERSON_NAME] Applied on [DATE] Onsite Interview Team Member 14740 [DATE] 03…" at bounding box center [617, 359] width 918 height 76
click at [169, 426] on div "[PERSON_NAME] [PERSON_NAME] Applied on [DATE] Onsite Interview Team Member 1474…" at bounding box center [617, 447] width 918 height 76
click at [170, 351] on div at bounding box center [176, 344] width 12 height 24
click at [175, 348] on input "checkbox" at bounding box center [175, 344] width 10 height 10
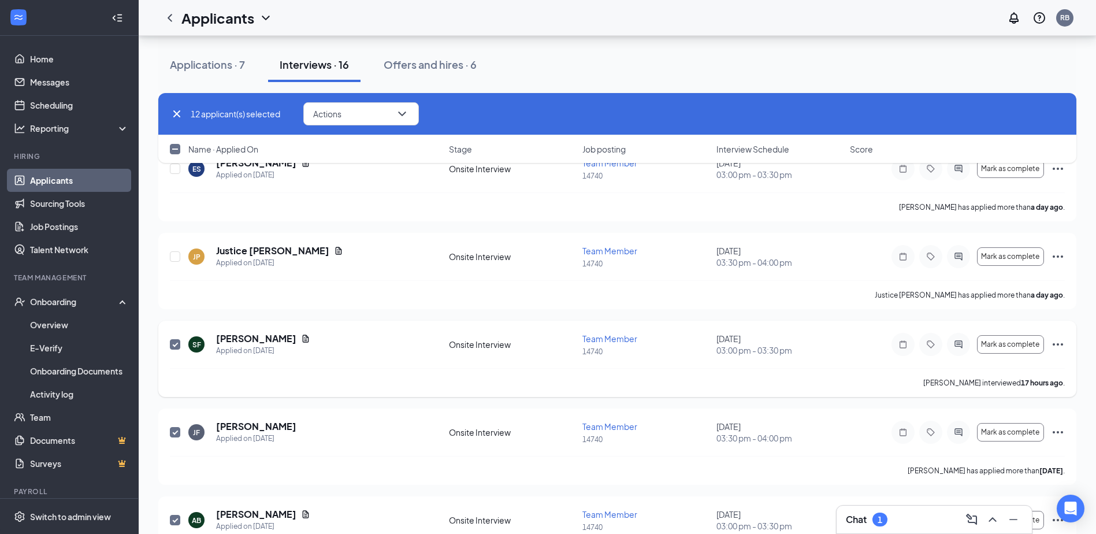
checkbox input "false"
click at [174, 432] on input "checkbox" at bounding box center [175, 432] width 10 height 10
checkbox input "false"
click at [176, 518] on input "checkbox" at bounding box center [175, 520] width 10 height 10
checkbox input "false"
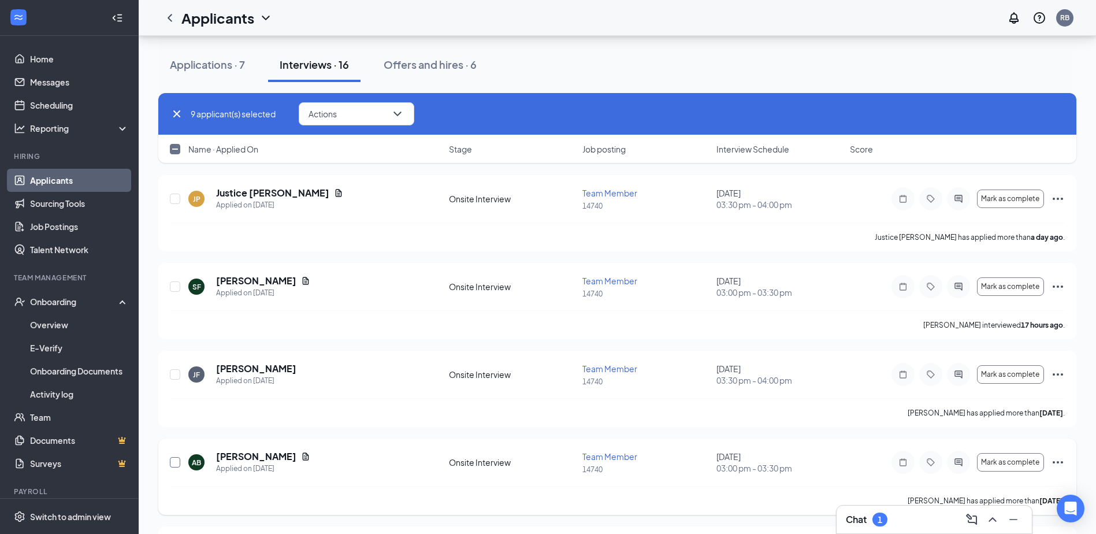
scroll to position [867, 0]
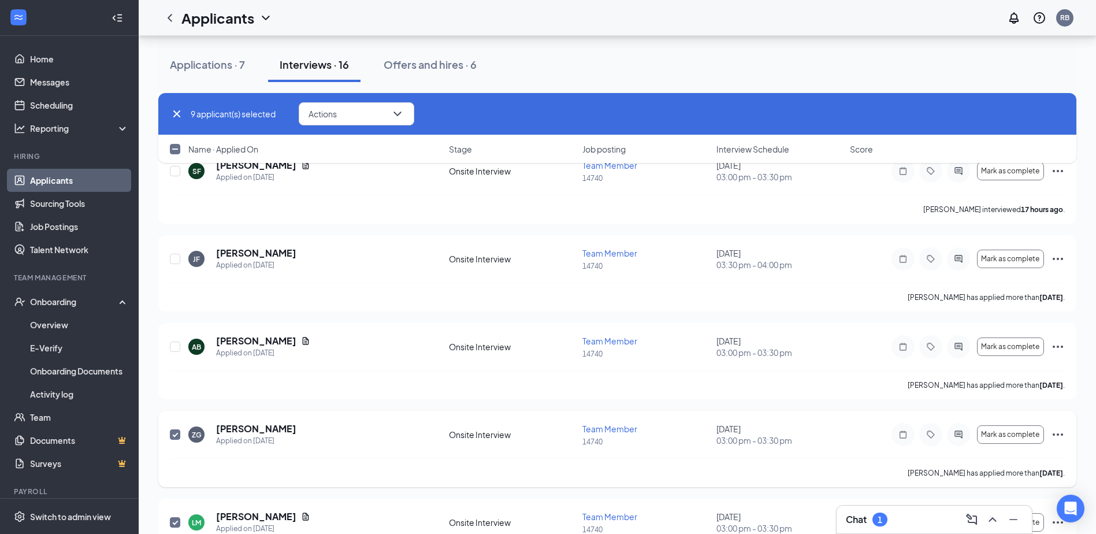
click at [177, 434] on input "checkbox" at bounding box center [175, 434] width 10 height 10
checkbox input "false"
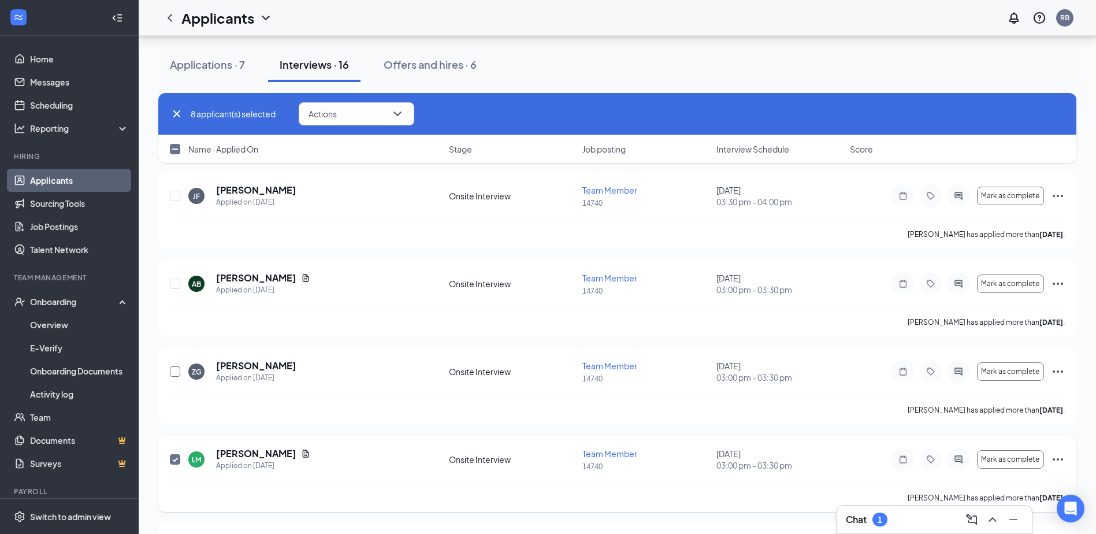
scroll to position [1040, 0]
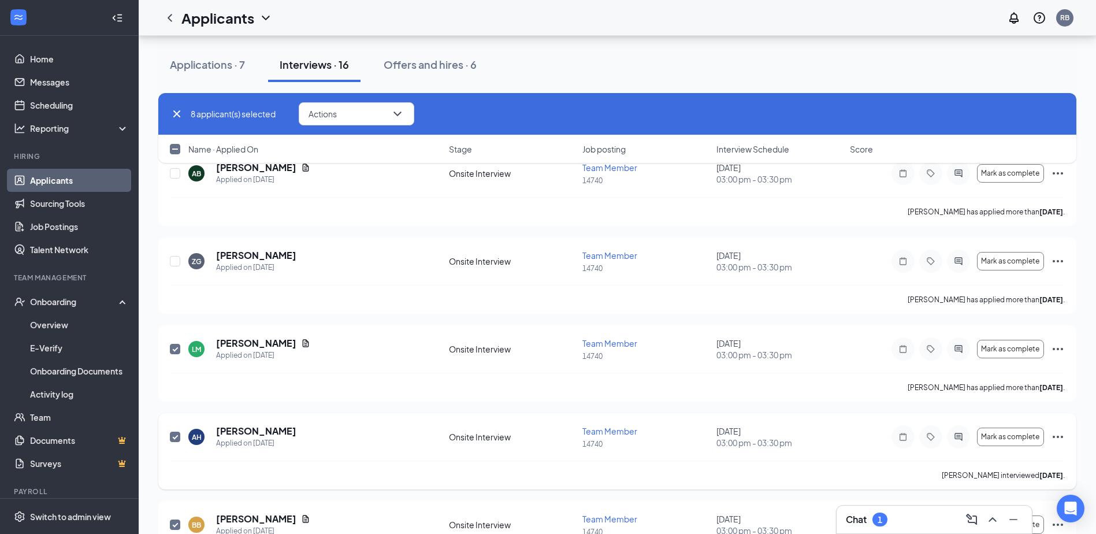
click at [180, 440] on input "checkbox" at bounding box center [175, 437] width 10 height 10
checkbox input "false"
click at [177, 355] on div at bounding box center [176, 349] width 12 height 24
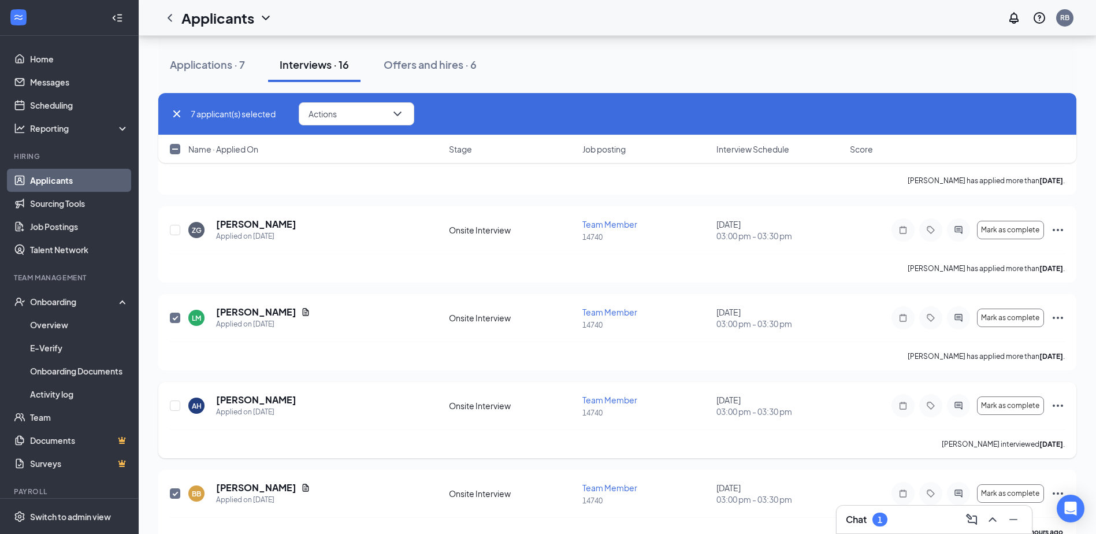
scroll to position [1097, 0]
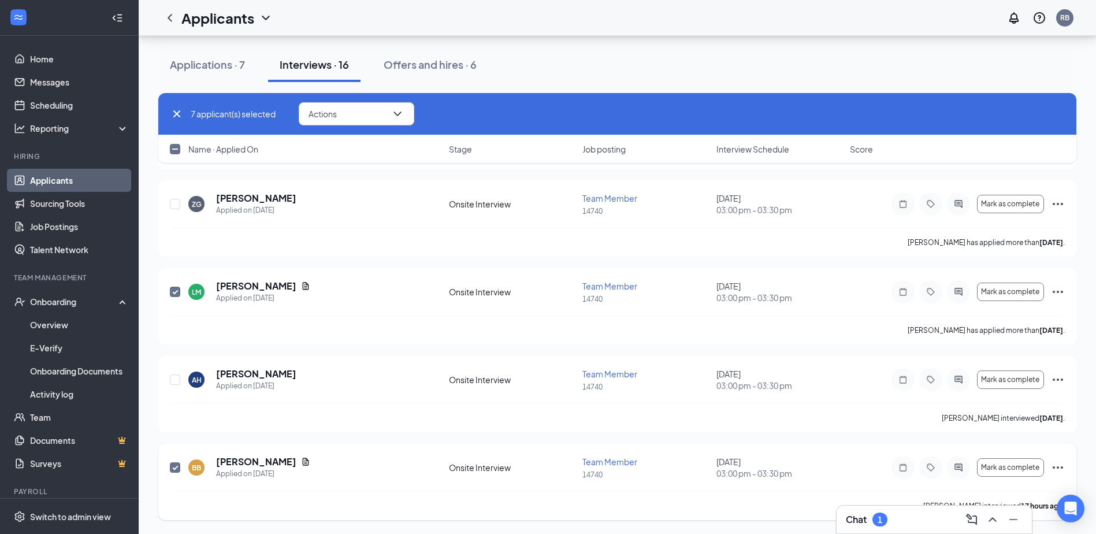
click at [172, 466] on input "checkbox" at bounding box center [175, 467] width 10 height 10
checkbox input "false"
click at [168, 289] on div "[PERSON_NAME] Applied on [DATE] Onsite Interview Team Member 14740 [DATE] 03:00…" at bounding box center [617, 306] width 918 height 76
click at [170, 287] on span at bounding box center [175, 292] width 10 height 10
click at [170, 287] on input "checkbox" at bounding box center [175, 292] width 10 height 10
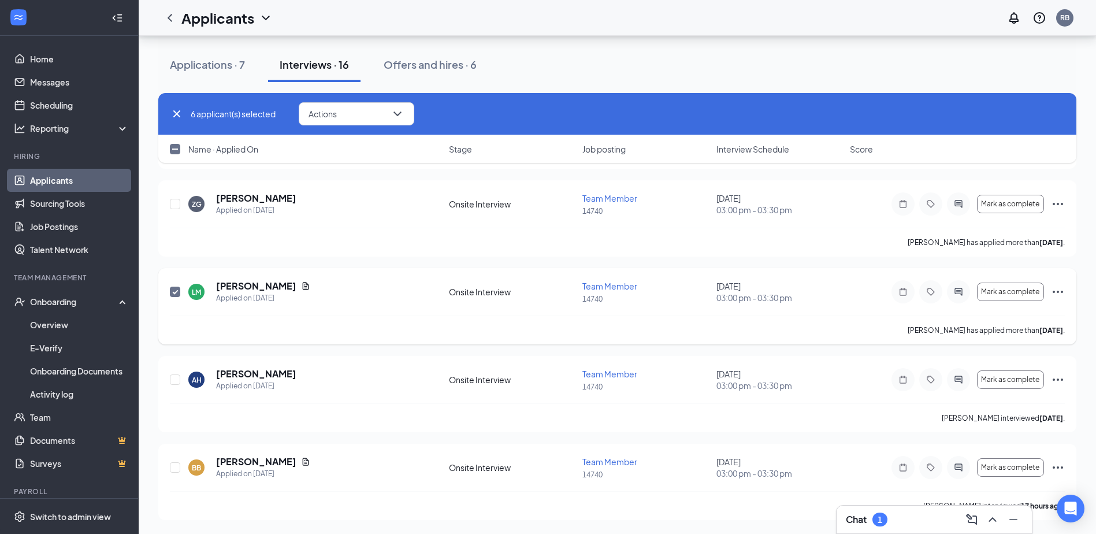
checkbox input "false"
click at [352, 119] on button "Actions" at bounding box center [357, 113] width 116 height 23
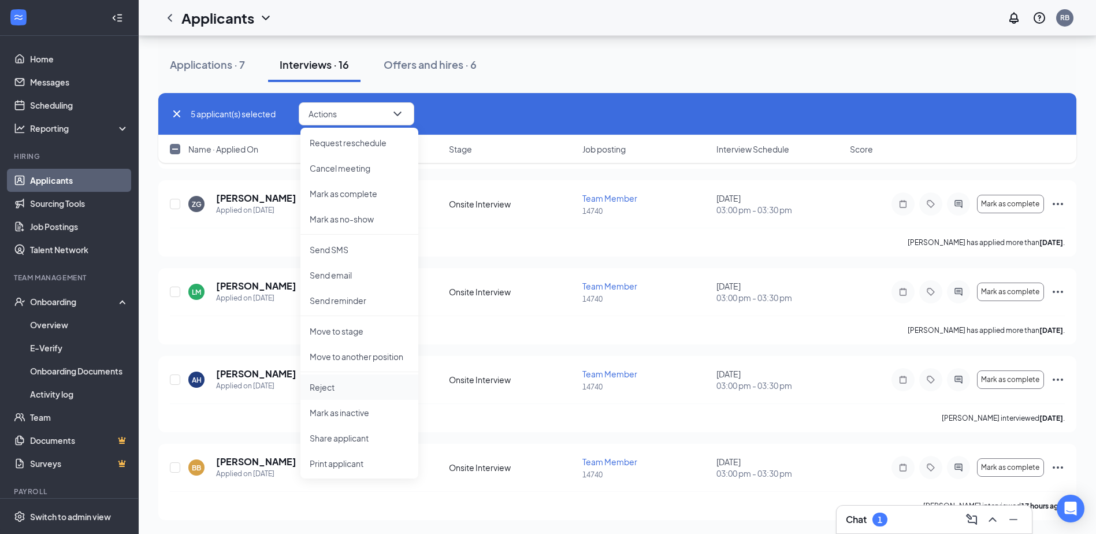
click at [320, 388] on p "Reject" at bounding box center [359, 387] width 99 height 12
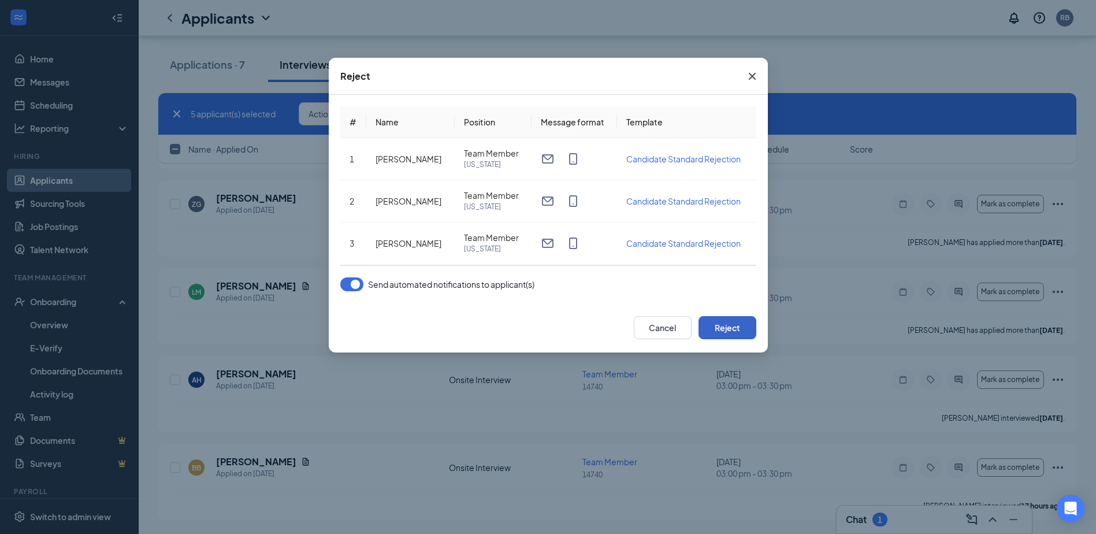
click at [723, 320] on button "Reject" at bounding box center [728, 327] width 58 height 23
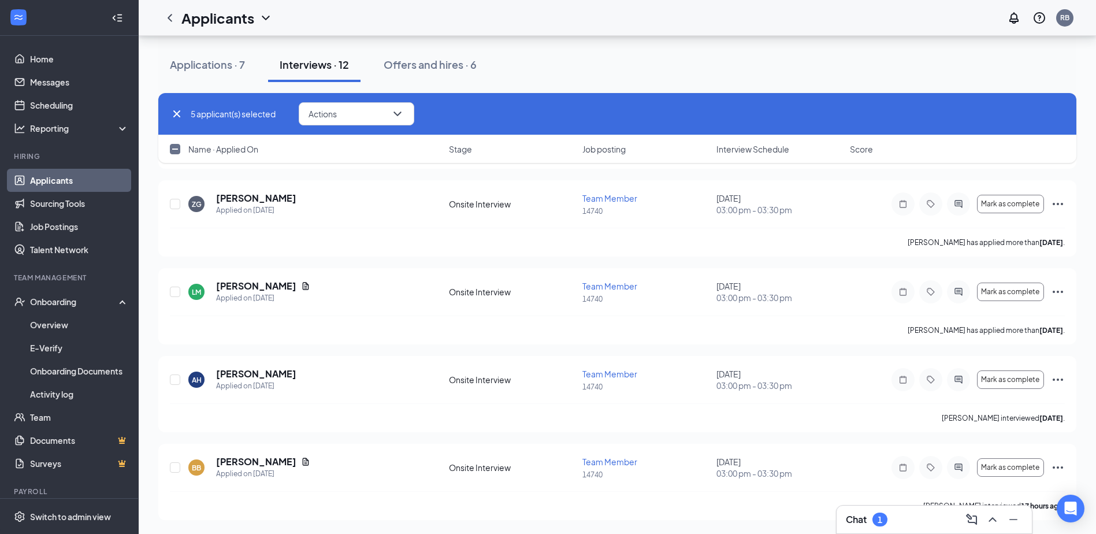
checkbox input "false"
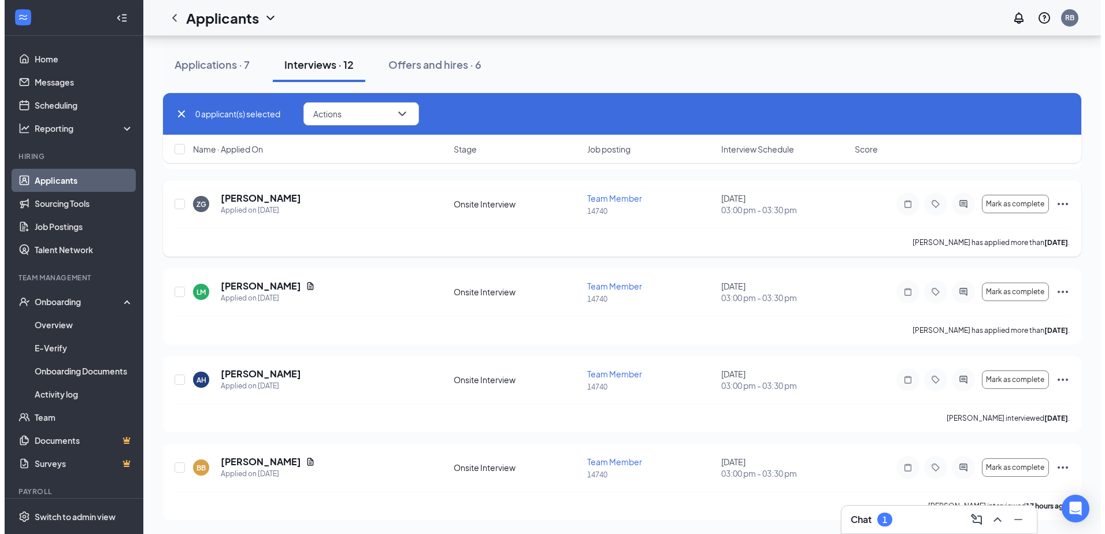
scroll to position [658, 0]
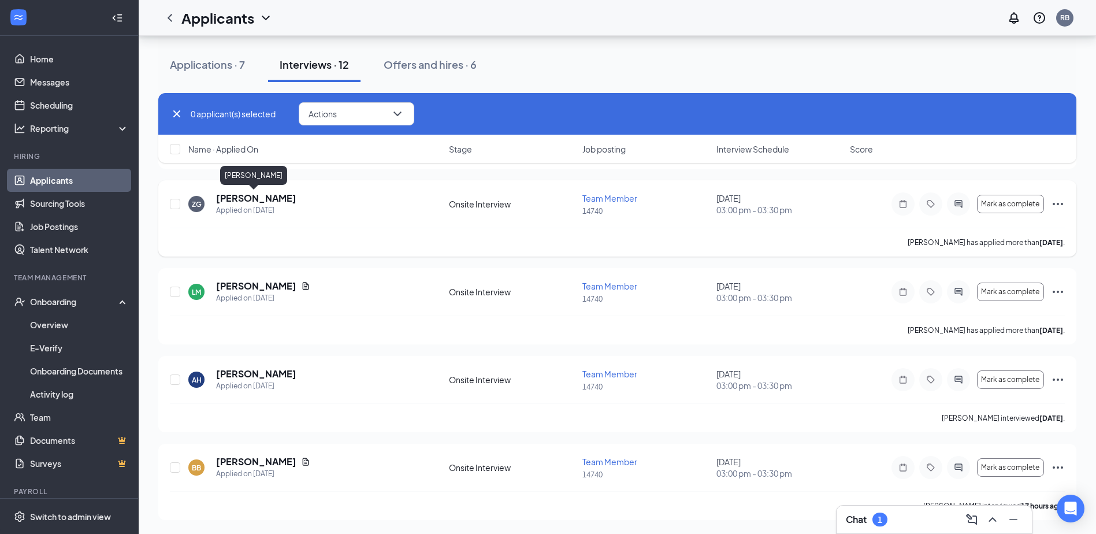
click at [260, 197] on h5 "[PERSON_NAME]" at bounding box center [256, 198] width 80 height 13
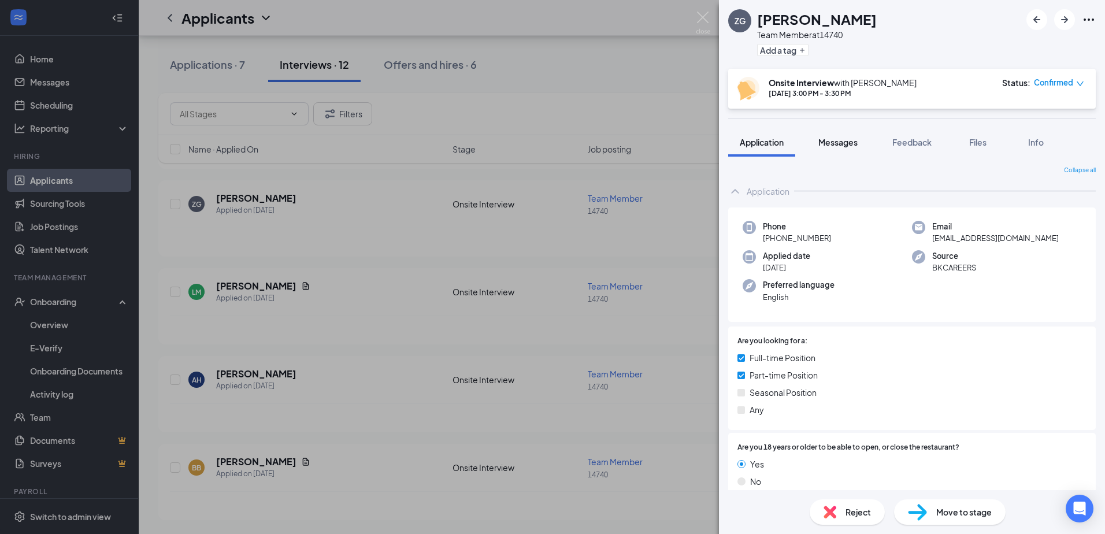
click at [841, 143] on span "Messages" at bounding box center [837, 142] width 39 height 10
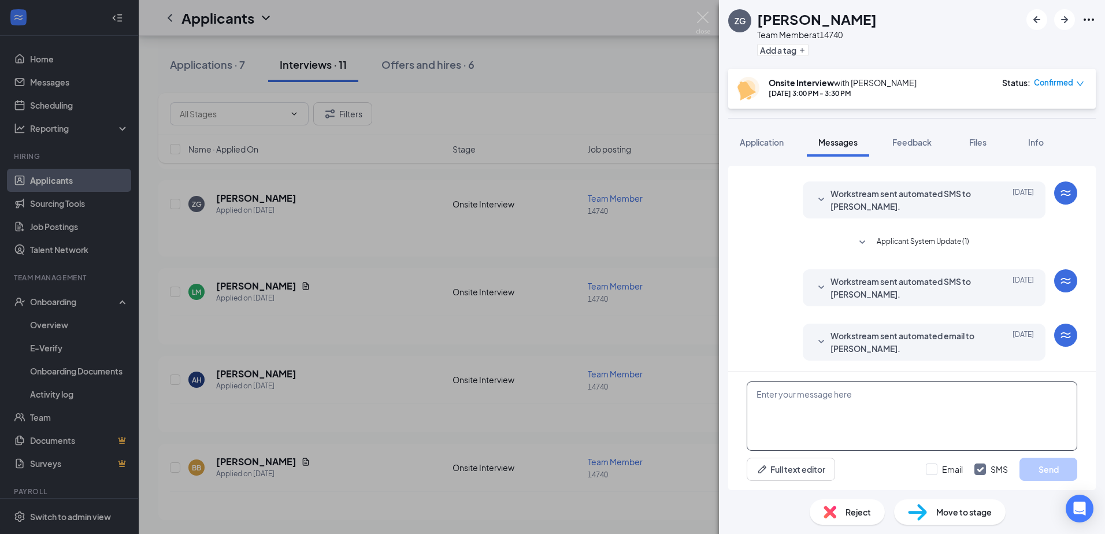
scroll to position [221, 0]
paste textarea "sorry for the in convivence all interview's are cancel till further notice than…"
type textarea "sorry for the in convivence all interview's are cancel till further notice than…"
click at [933, 467] on input "Email" at bounding box center [944, 469] width 37 height 12
checkbox input "true"
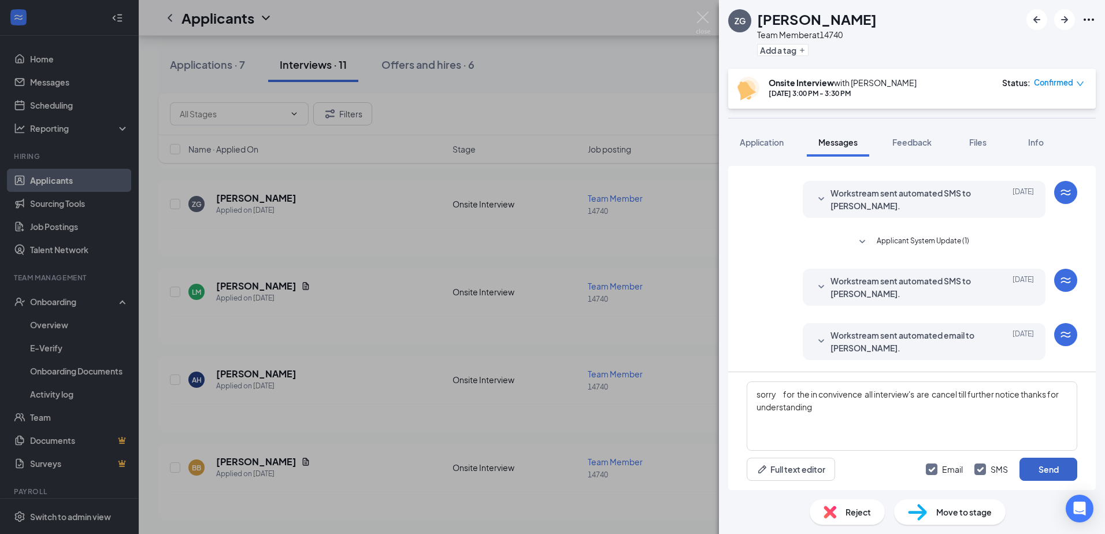
click at [1037, 465] on button "Send" at bounding box center [1048, 469] width 58 height 23
click at [374, 214] on div "[PERSON_NAME] Team Member at 14740 Add a tag Onsite Interview with [PERSON_NAME…" at bounding box center [552, 267] width 1105 height 534
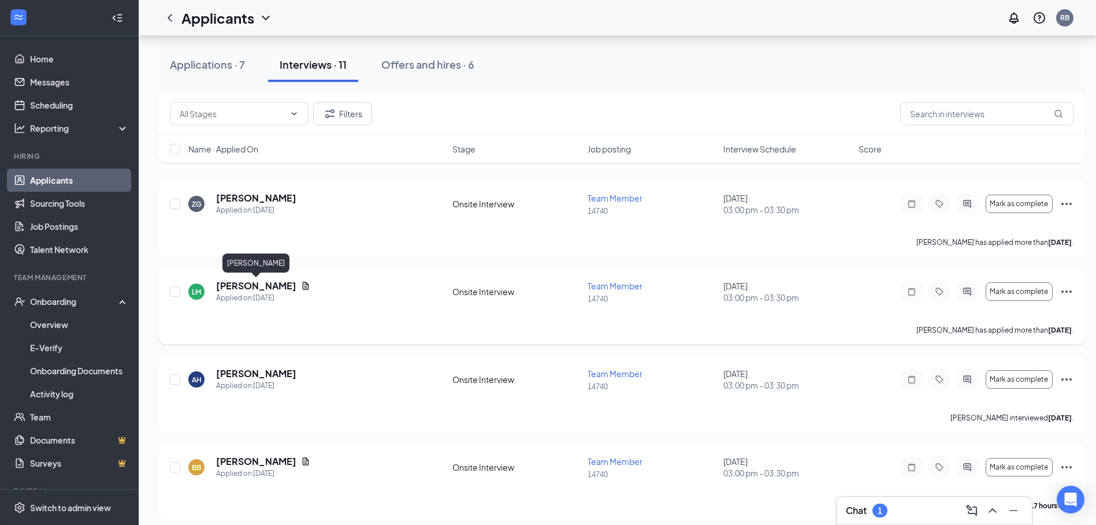
click at [251, 286] on h5 "[PERSON_NAME]" at bounding box center [256, 286] width 80 height 13
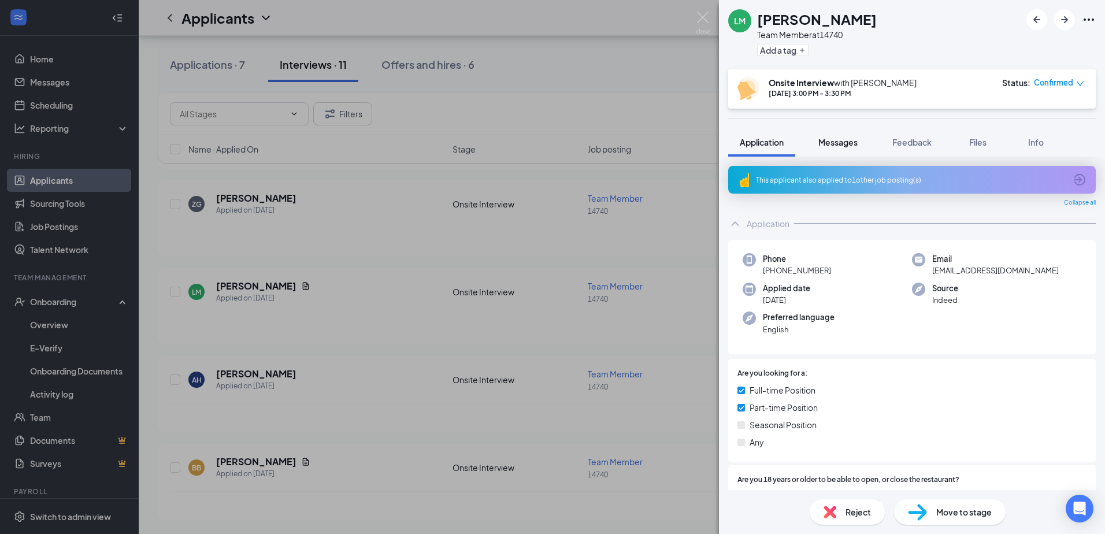
click at [853, 146] on span "Messages" at bounding box center [837, 142] width 39 height 10
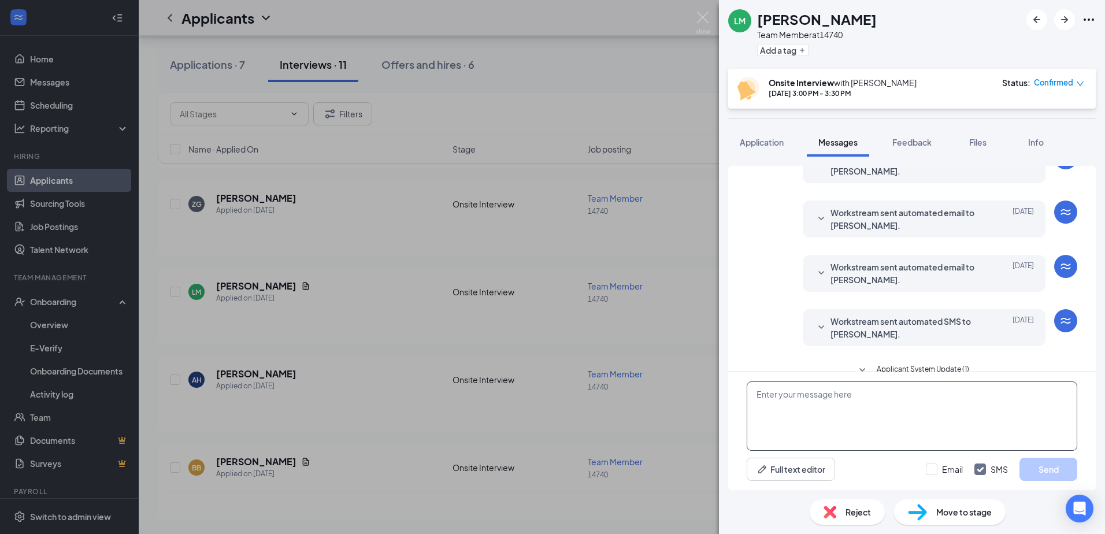
scroll to position [187, 0]
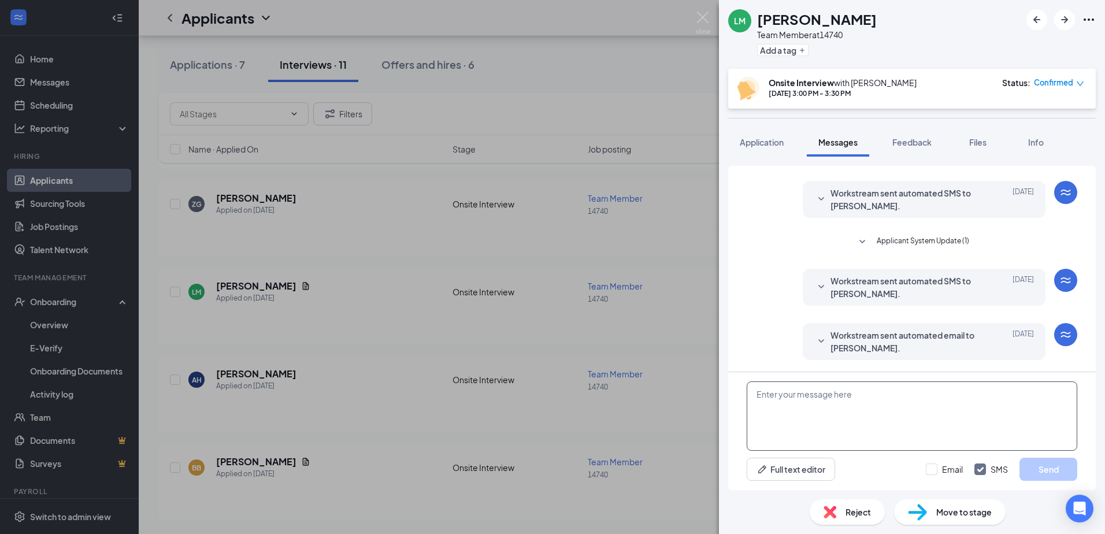
paste textarea "sorry for the in convivence all interview's are cancel till further notice than…"
type textarea "sorry for the in convivence all interview's are cancel till further notice than…"
click at [932, 467] on input "Email" at bounding box center [944, 469] width 37 height 12
checkbox input "true"
click at [1038, 470] on button "Send" at bounding box center [1048, 469] width 58 height 23
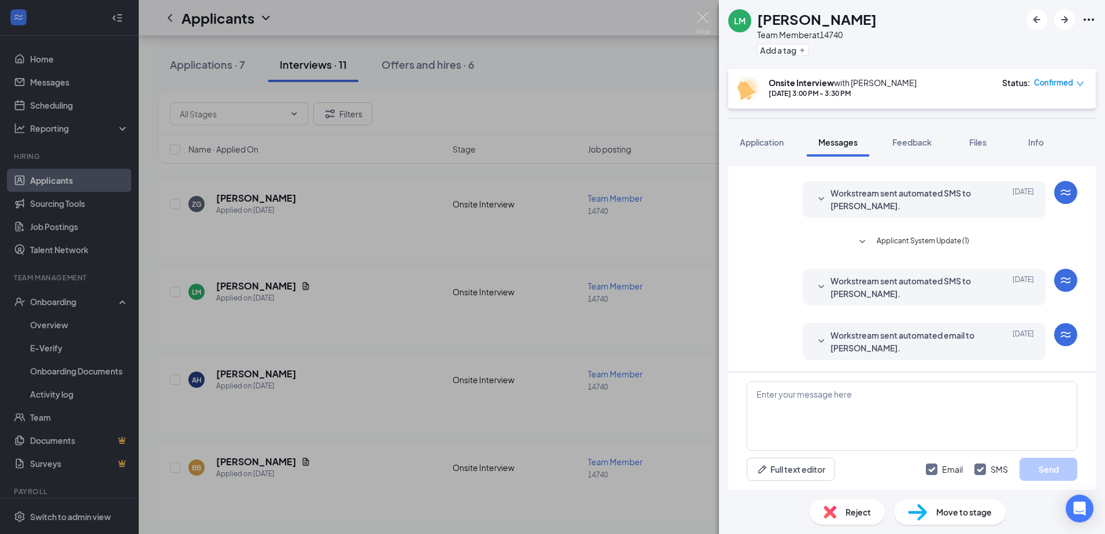
click at [395, 330] on div "[PERSON_NAME] Team Member at 14740 Add a tag Onsite Interview with [PERSON_NAME…" at bounding box center [552, 267] width 1105 height 534
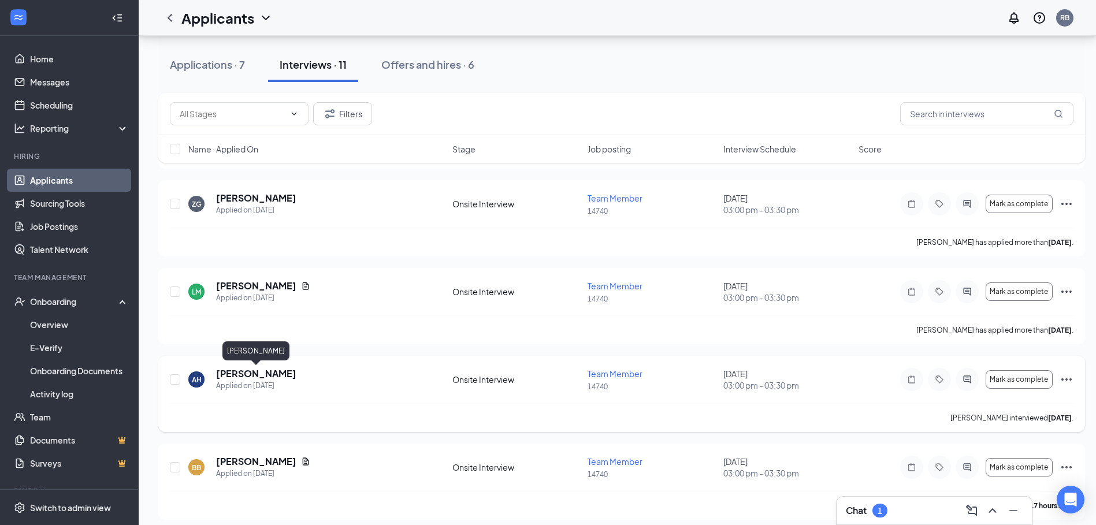
click at [260, 377] on h5 "[PERSON_NAME]" at bounding box center [256, 374] width 80 height 13
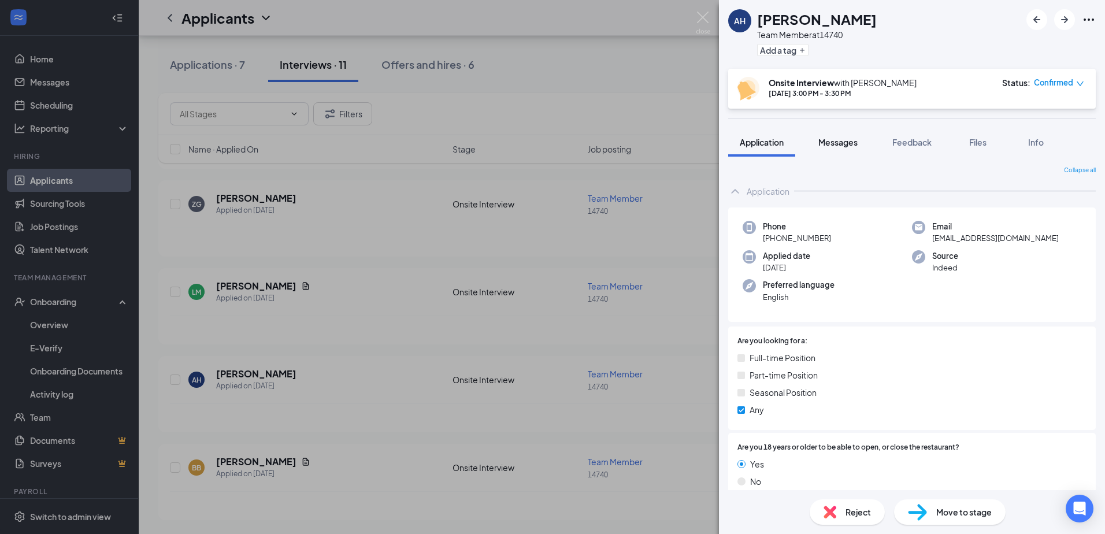
click at [852, 147] on span "Messages" at bounding box center [837, 142] width 39 height 10
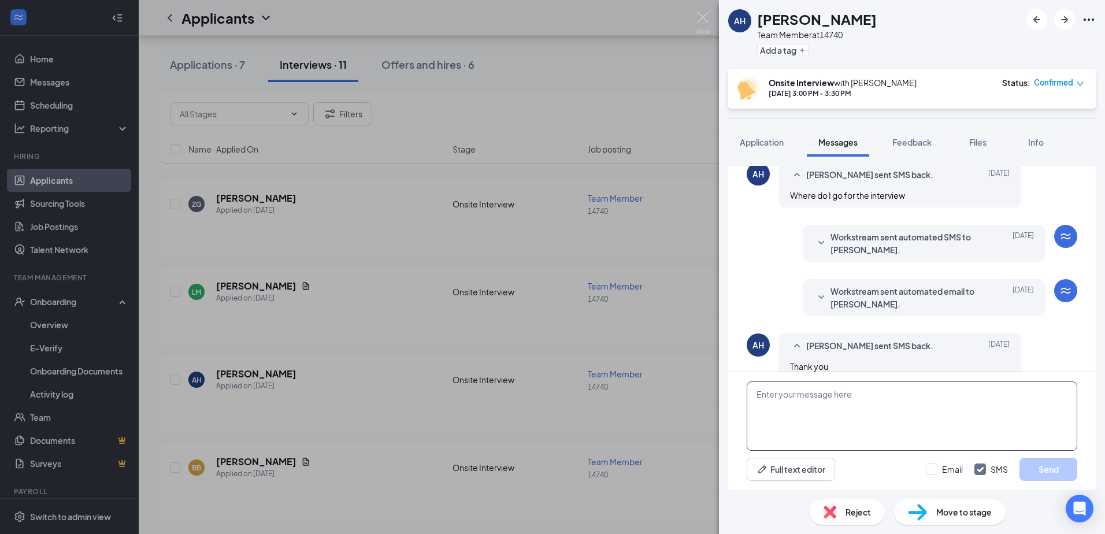
scroll to position [370, 0]
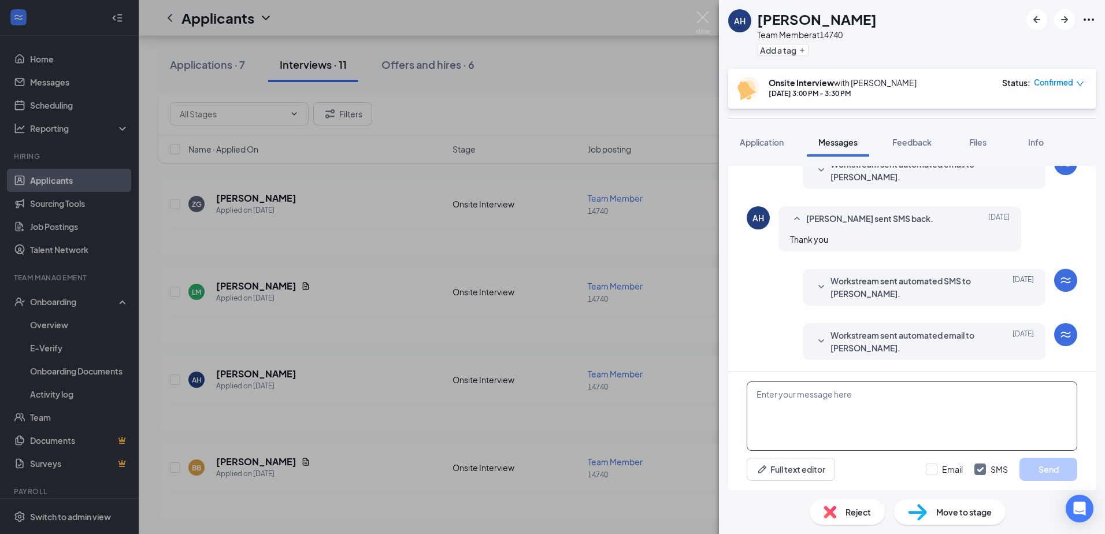
paste textarea "sorry for the in convivence all interview's are cancel till further notice than…"
type textarea "sorry for the in convivence all interview's are cancel till further notice than…"
click at [926, 469] on input "Email" at bounding box center [944, 469] width 37 height 12
checkbox input "true"
click at [1048, 465] on button "Send" at bounding box center [1048, 469] width 58 height 23
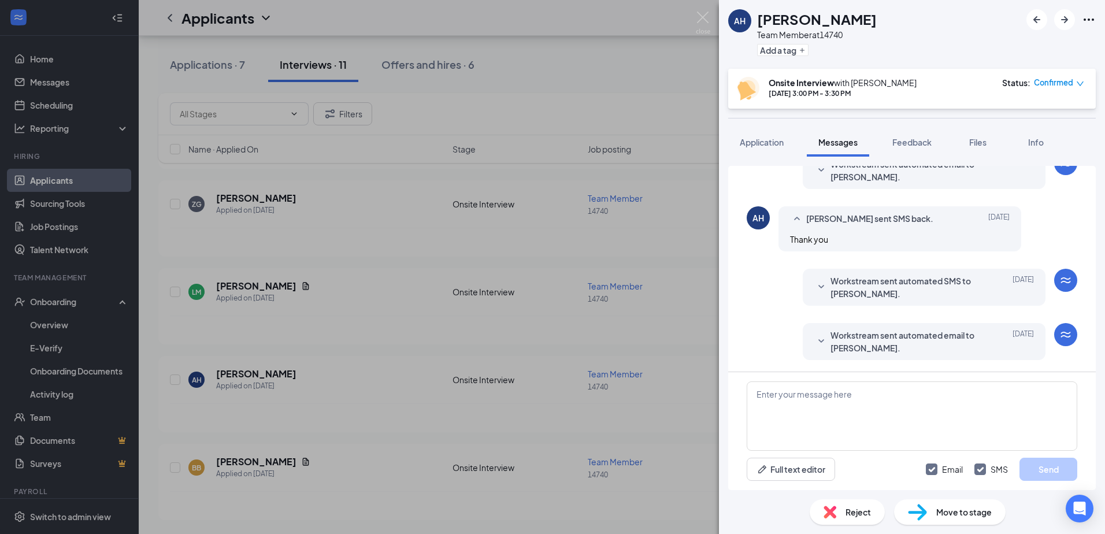
scroll to position [429, 0]
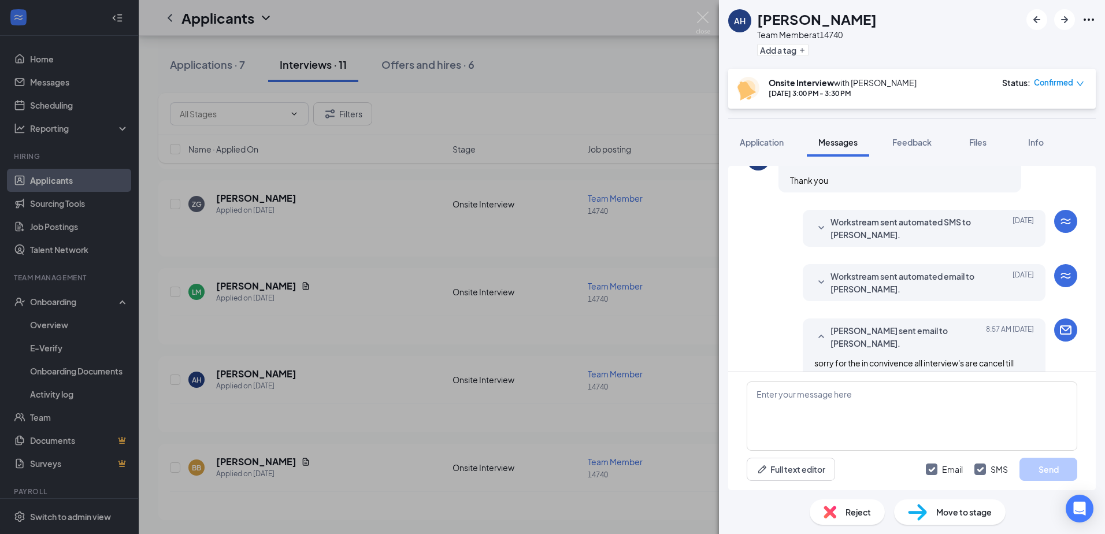
click at [423, 362] on div "AH [PERSON_NAME] Team Member at 14740 Add a tag Onsite Interview with [PERSON_N…" at bounding box center [552, 267] width 1105 height 534
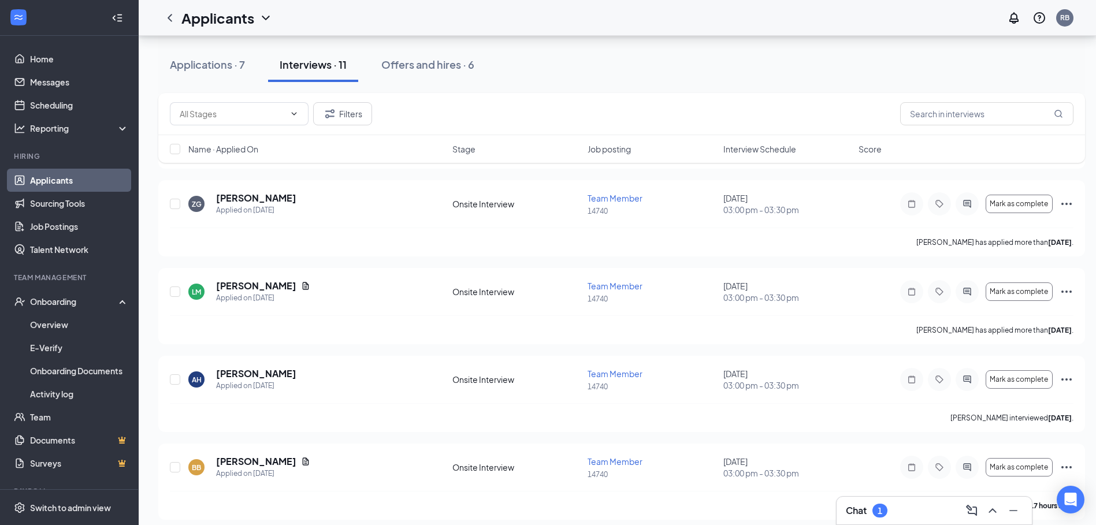
scroll to position [667, 0]
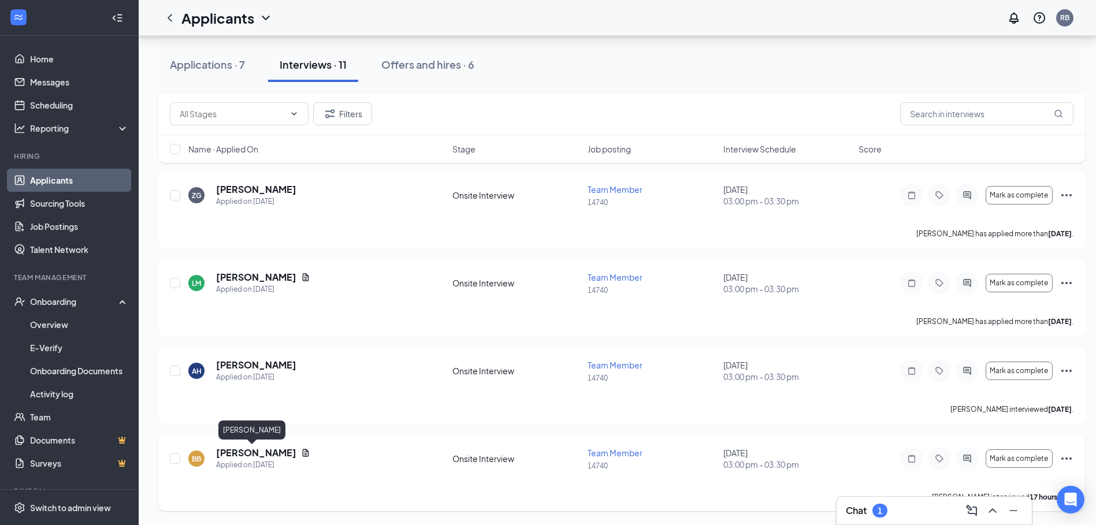
click at [259, 450] on h5 "[PERSON_NAME]" at bounding box center [256, 453] width 80 height 13
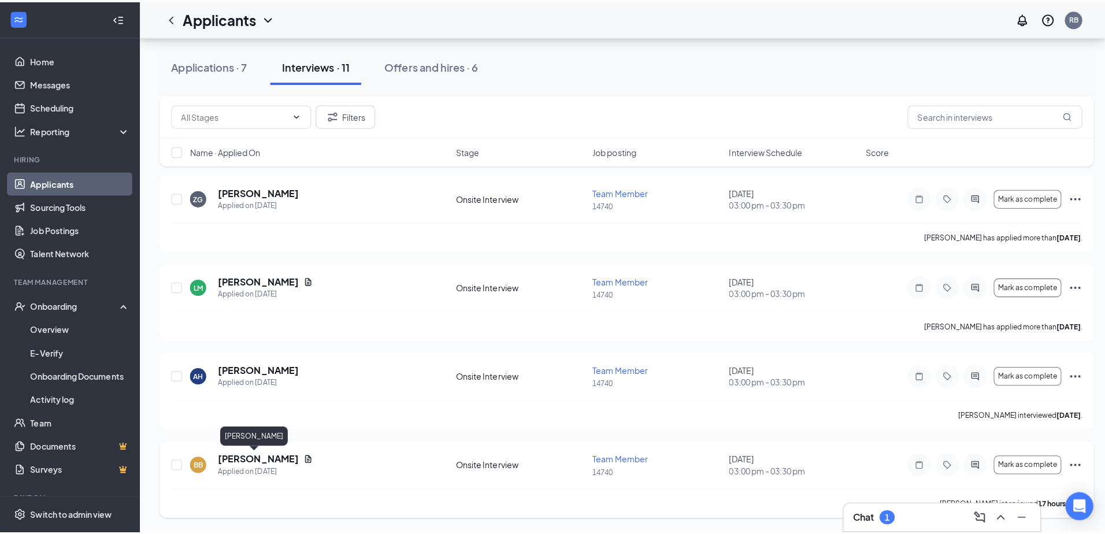
scroll to position [658, 0]
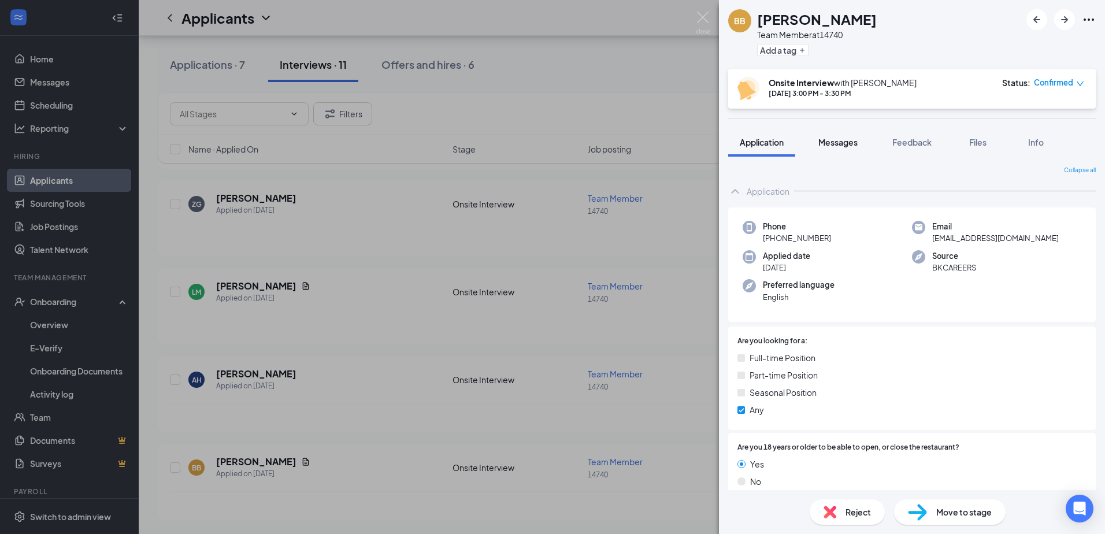
click at [851, 146] on span "Messages" at bounding box center [837, 142] width 39 height 10
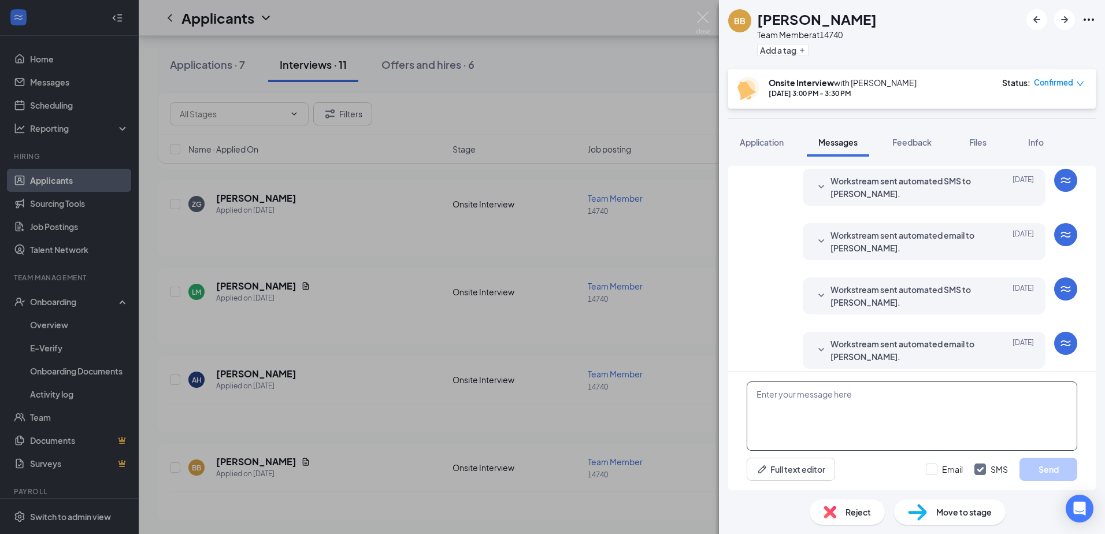
scroll to position [354, 0]
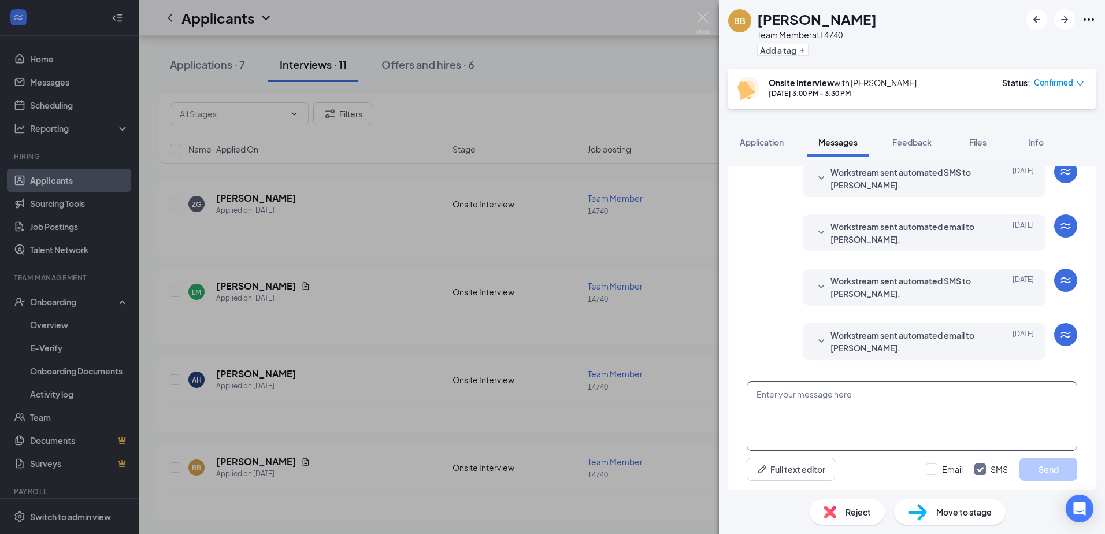
paste textarea "sorry for the in convivence all interview's are cancel till further notice than…"
type textarea "sorry for the in convivence all interview's are cancel till further notice than…"
click at [932, 470] on input "Email" at bounding box center [944, 469] width 37 height 12
checkbox input "true"
click at [1042, 461] on button "Send" at bounding box center [1048, 469] width 58 height 23
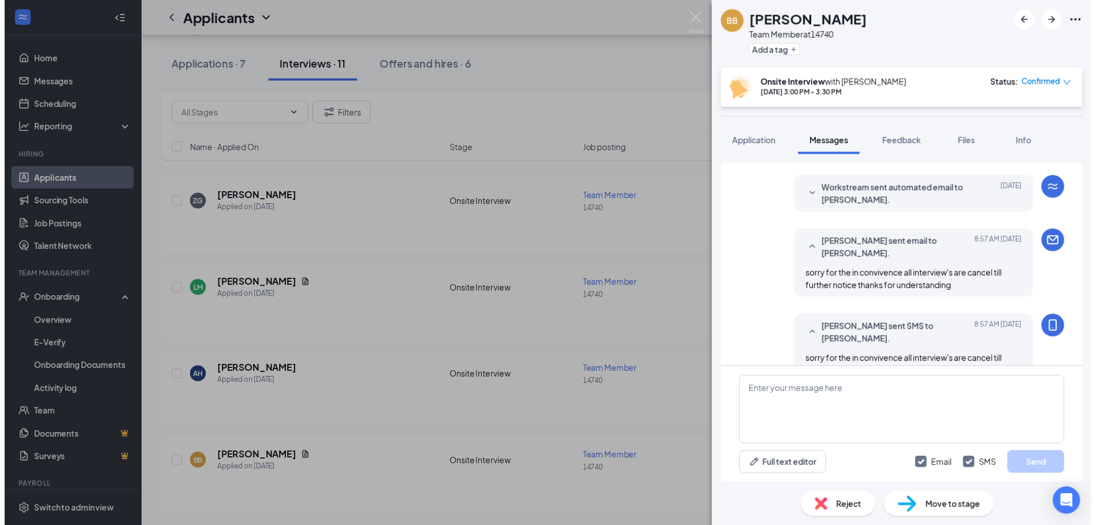
scroll to position [504, 0]
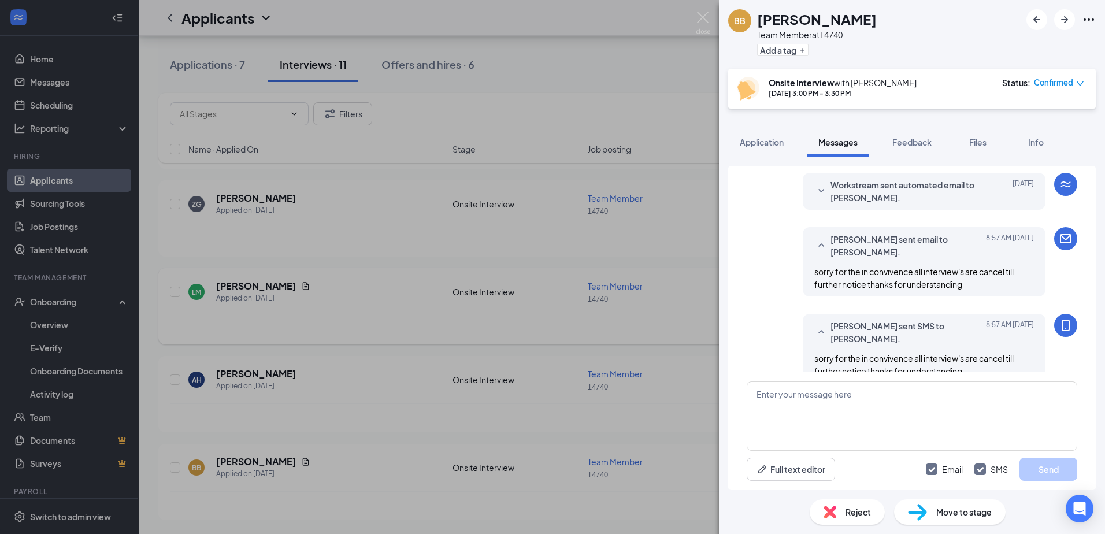
click at [524, 324] on div "BB [PERSON_NAME] Team Member at 14740 Add a tag Onsite Interview with [PERSON_N…" at bounding box center [552, 267] width 1105 height 534
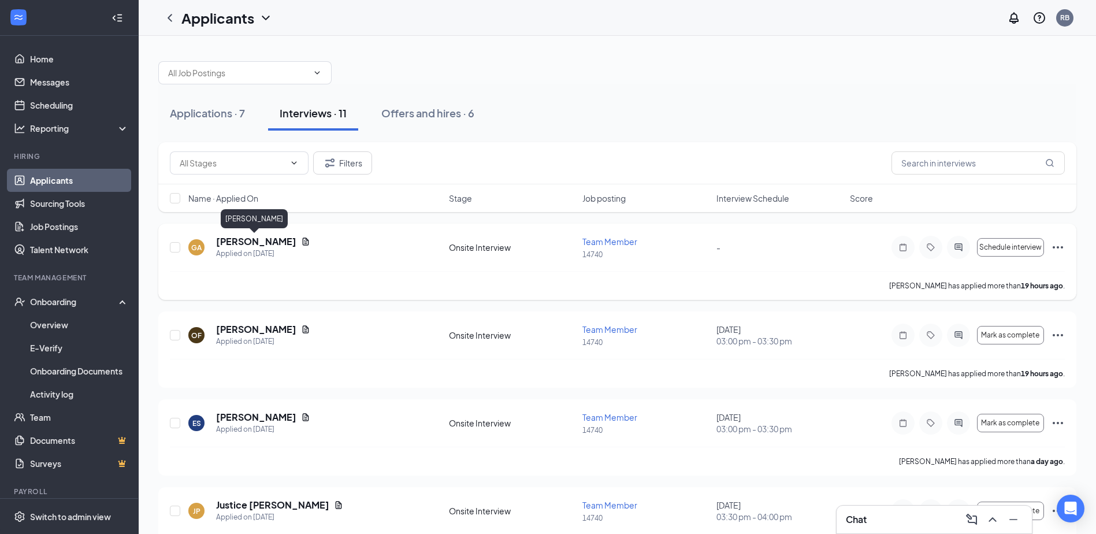
click at [250, 240] on h5 "[PERSON_NAME]" at bounding box center [256, 241] width 80 height 13
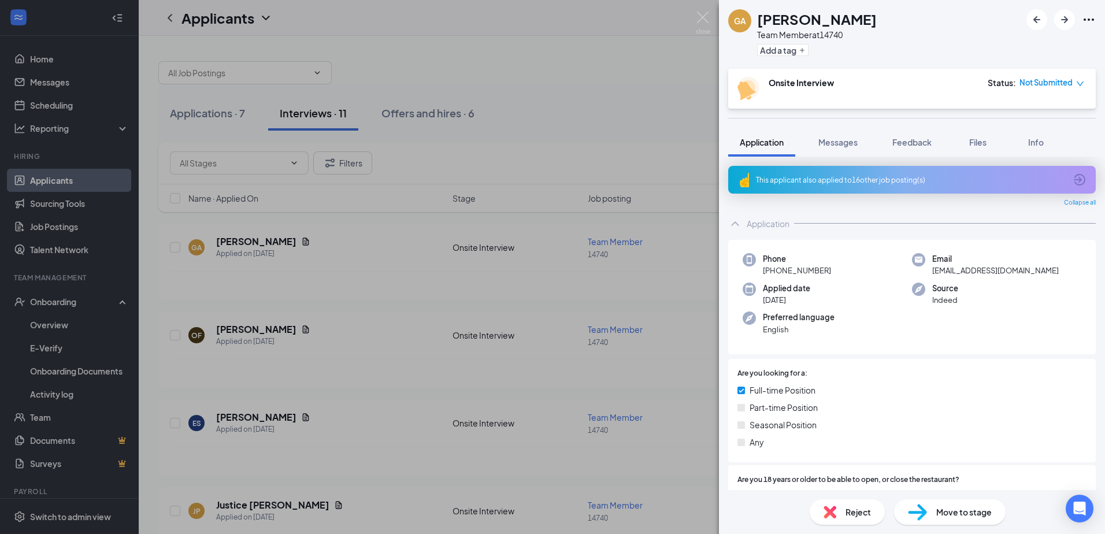
scroll to position [231, 0]
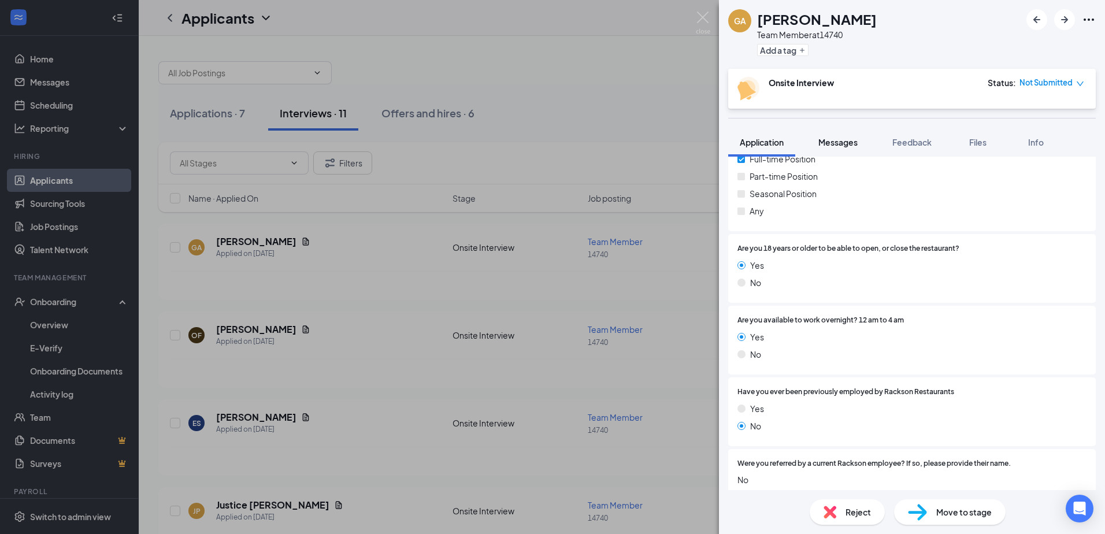
click at [836, 143] on span "Messages" at bounding box center [837, 142] width 39 height 10
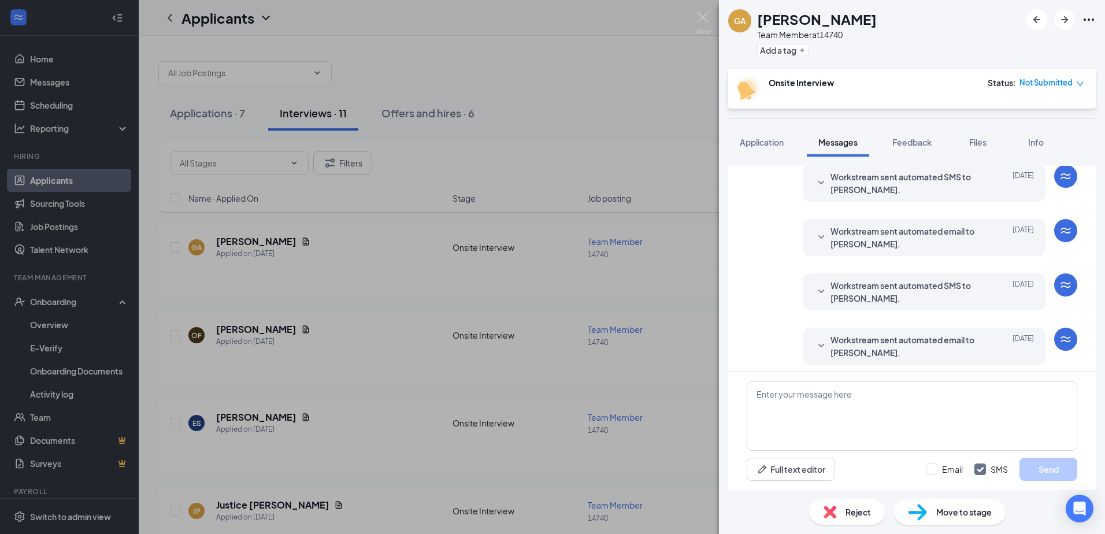
scroll to position [187, 0]
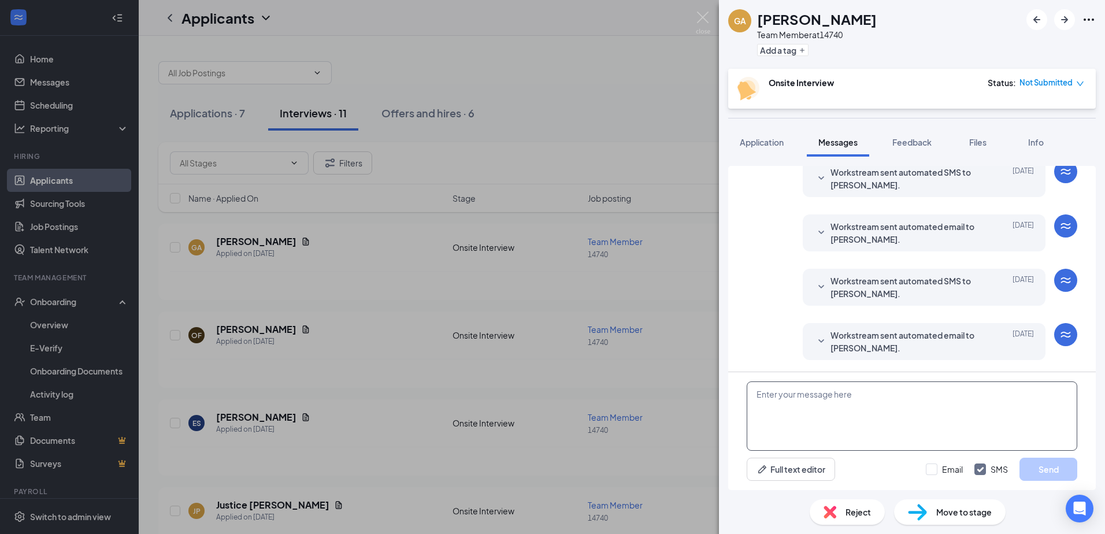
paste textarea "sorry for the in convivence all interview's are cancel till further notice than…"
type textarea "sorry for the in convivence all interview's are cancel till further notice than…"
click at [937, 469] on input "Email" at bounding box center [944, 469] width 37 height 12
checkbox input "true"
click at [1033, 473] on button "Send" at bounding box center [1048, 469] width 58 height 23
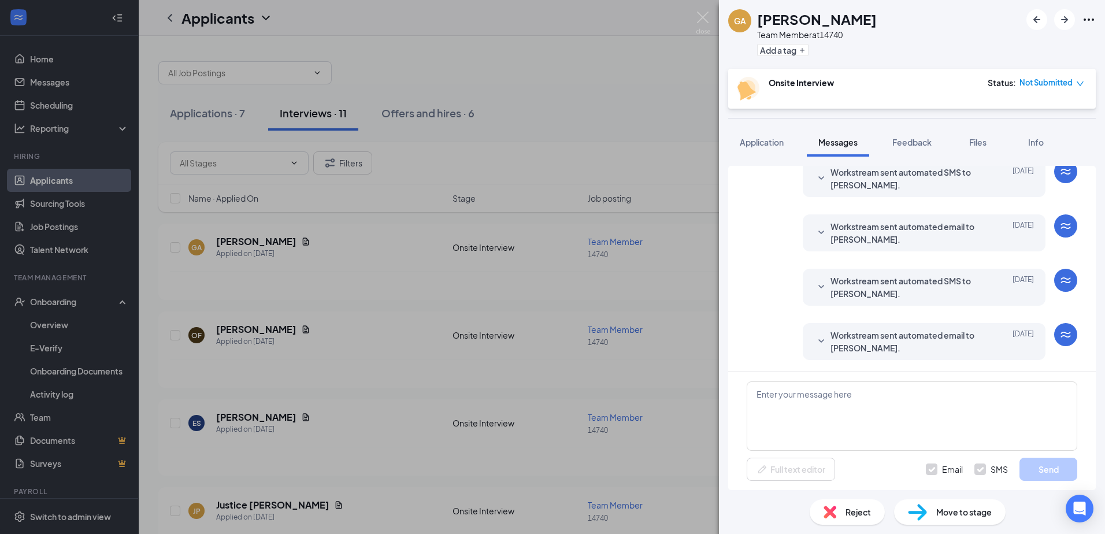
click at [305, 284] on div "GA [PERSON_NAME] Team Member at 14740 Add a tag Onsite Interview Status : Not S…" at bounding box center [552, 267] width 1105 height 534
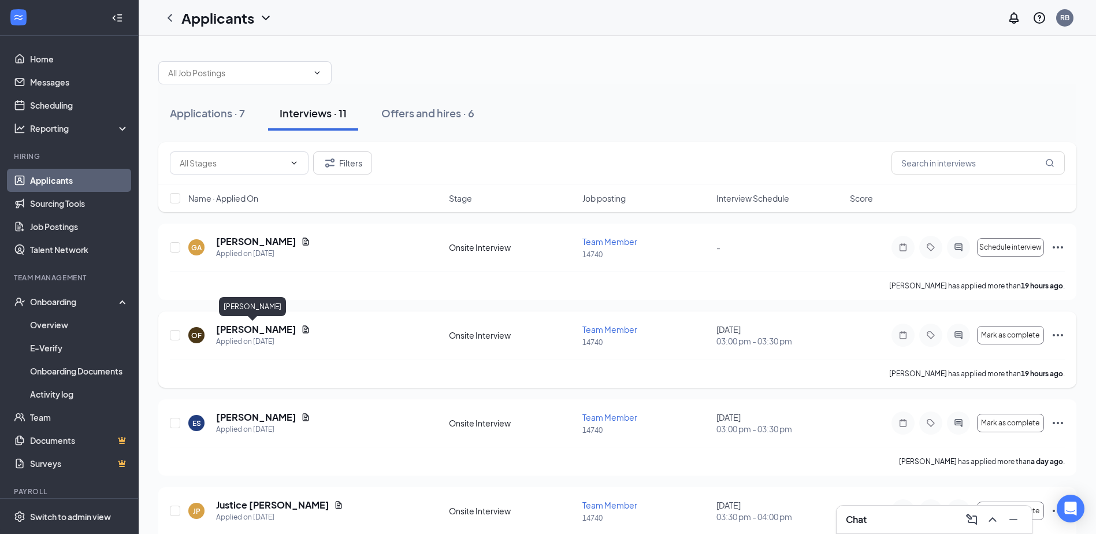
click at [243, 331] on h5 "[PERSON_NAME]" at bounding box center [256, 329] width 80 height 13
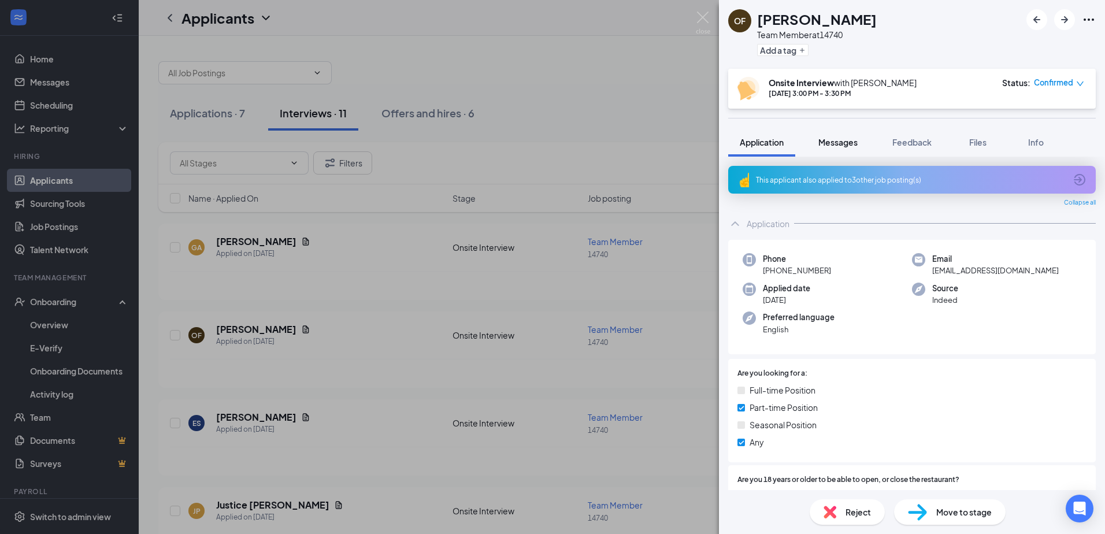
click at [837, 146] on span "Messages" at bounding box center [837, 142] width 39 height 10
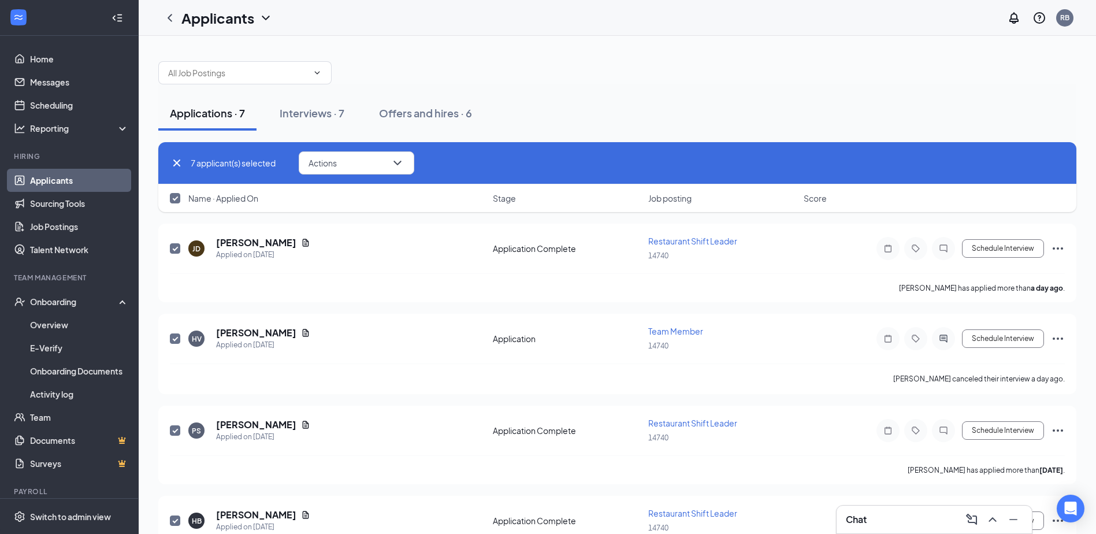
checkbox input "false"
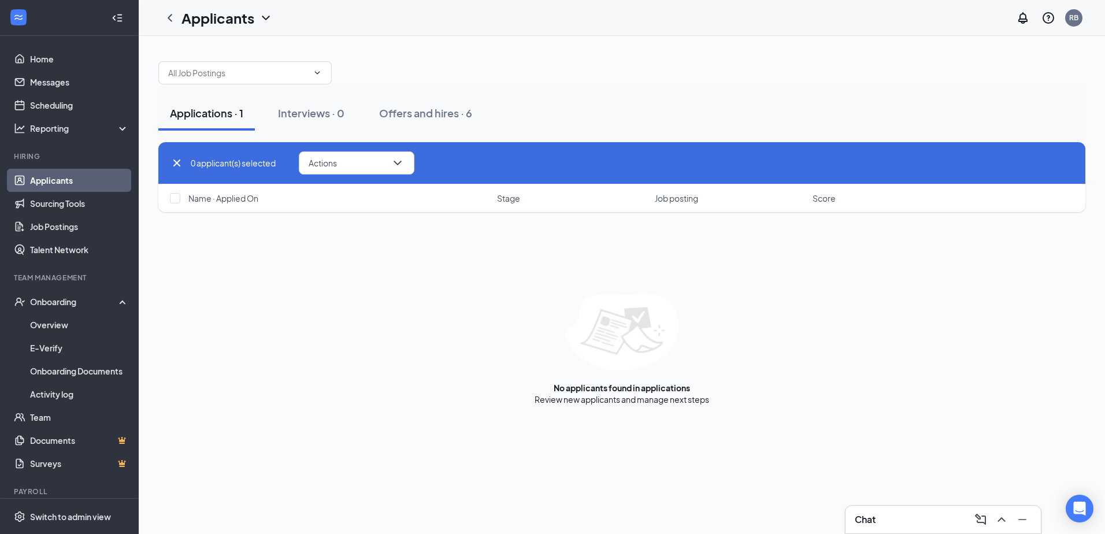
click at [204, 108] on div "Applications · 1" at bounding box center [206, 113] width 73 height 14
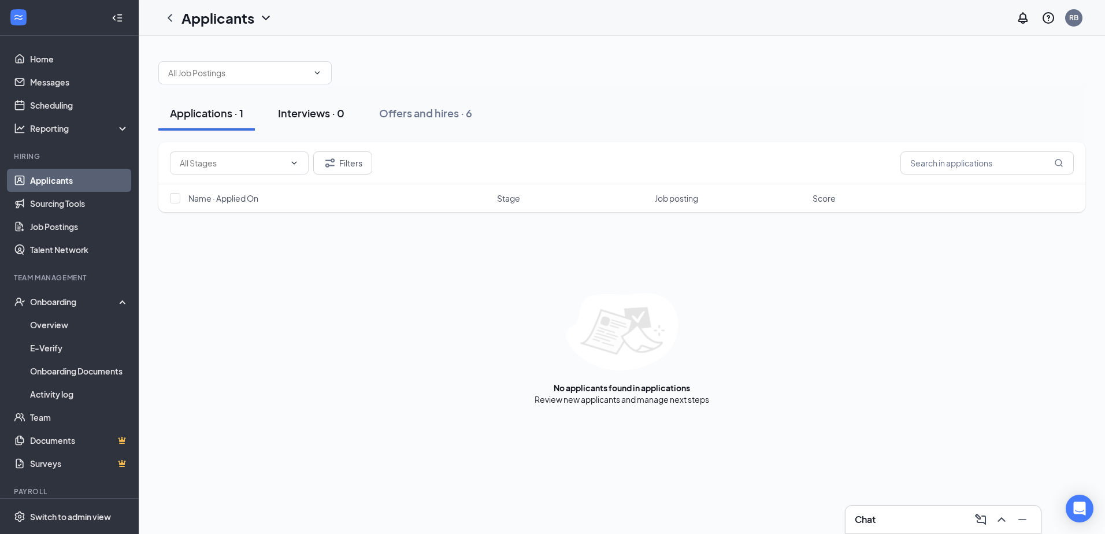
click at [286, 114] on div "Interviews · 0" at bounding box center [311, 113] width 66 height 14
